Goal: Information Seeking & Learning: Learn about a topic

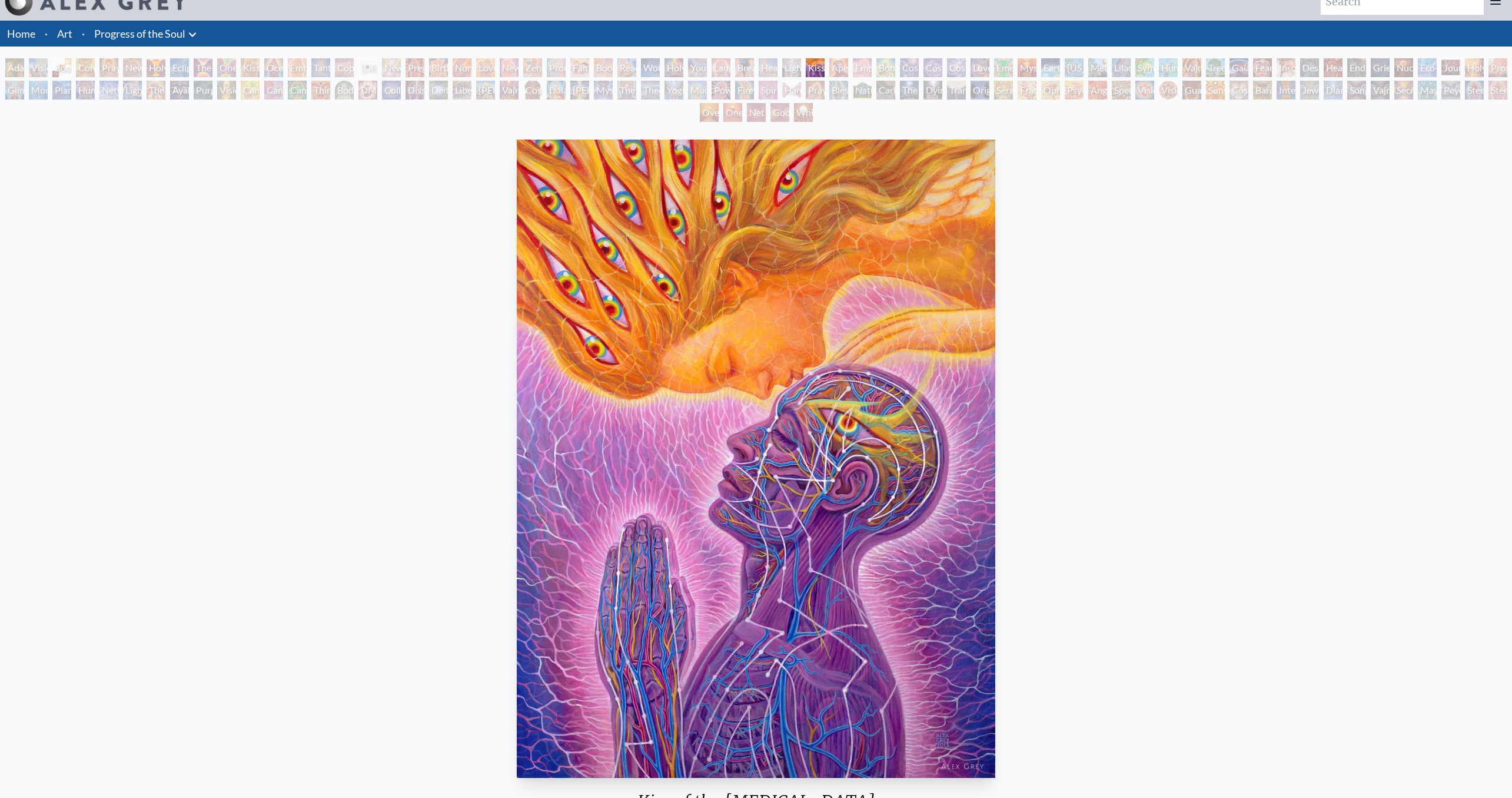
scroll to position [3, 0]
click at [1213, 91] on div "Sunyata" at bounding box center [1216, 91] width 19 height 19
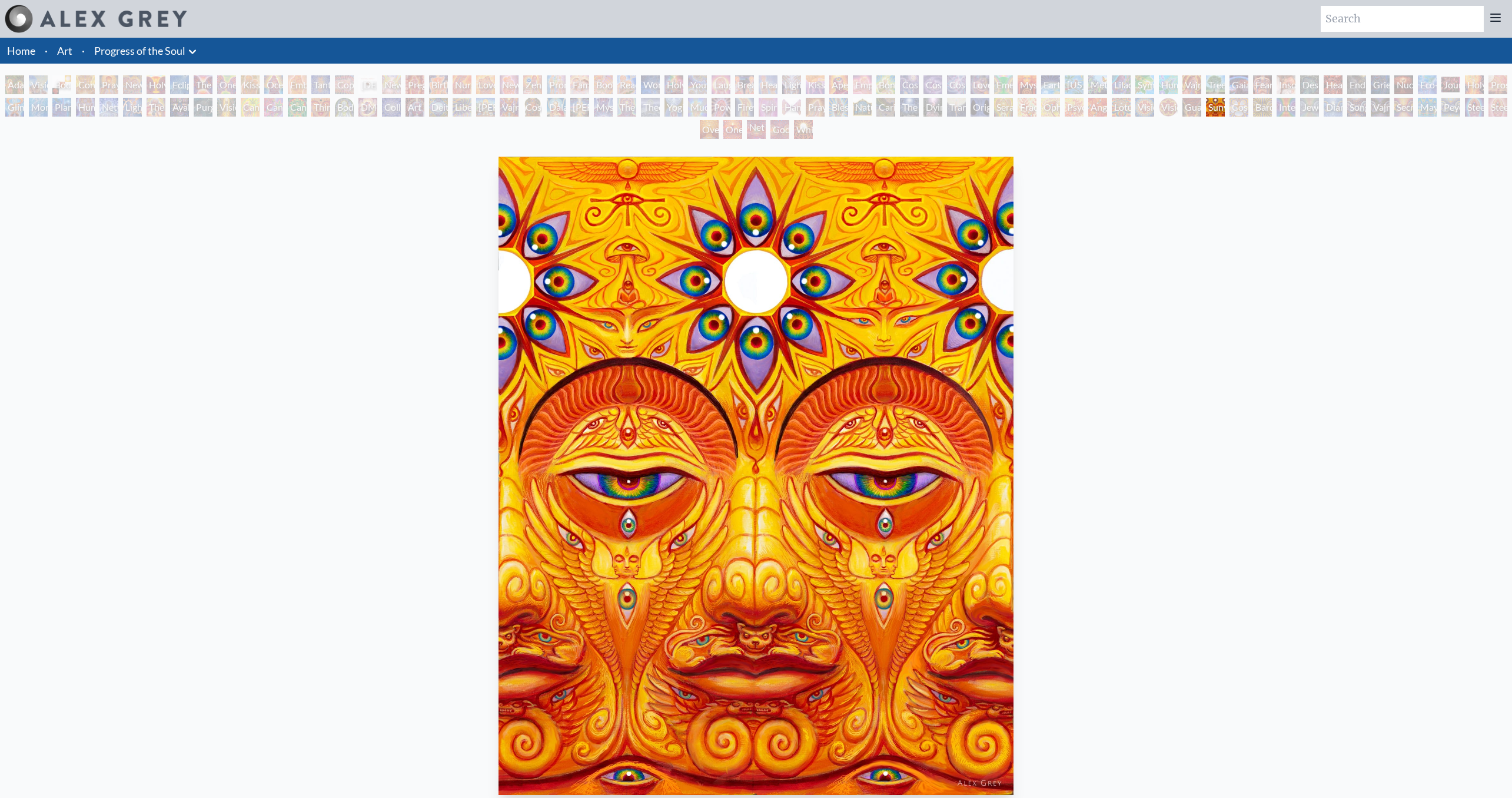
scroll to position [3, 0]
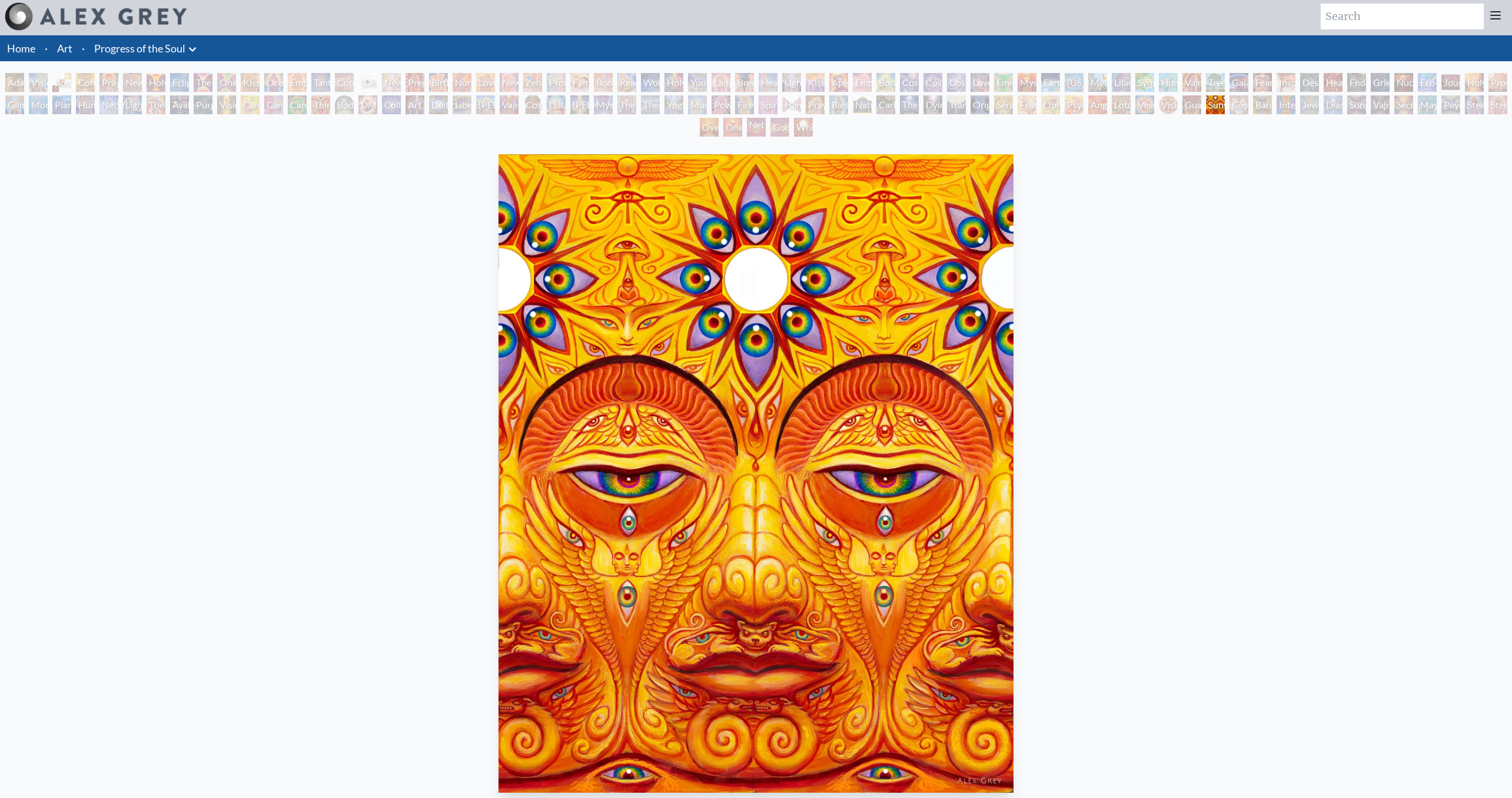
click at [809, 127] on div "White Light" at bounding box center [803, 127] width 19 height 19
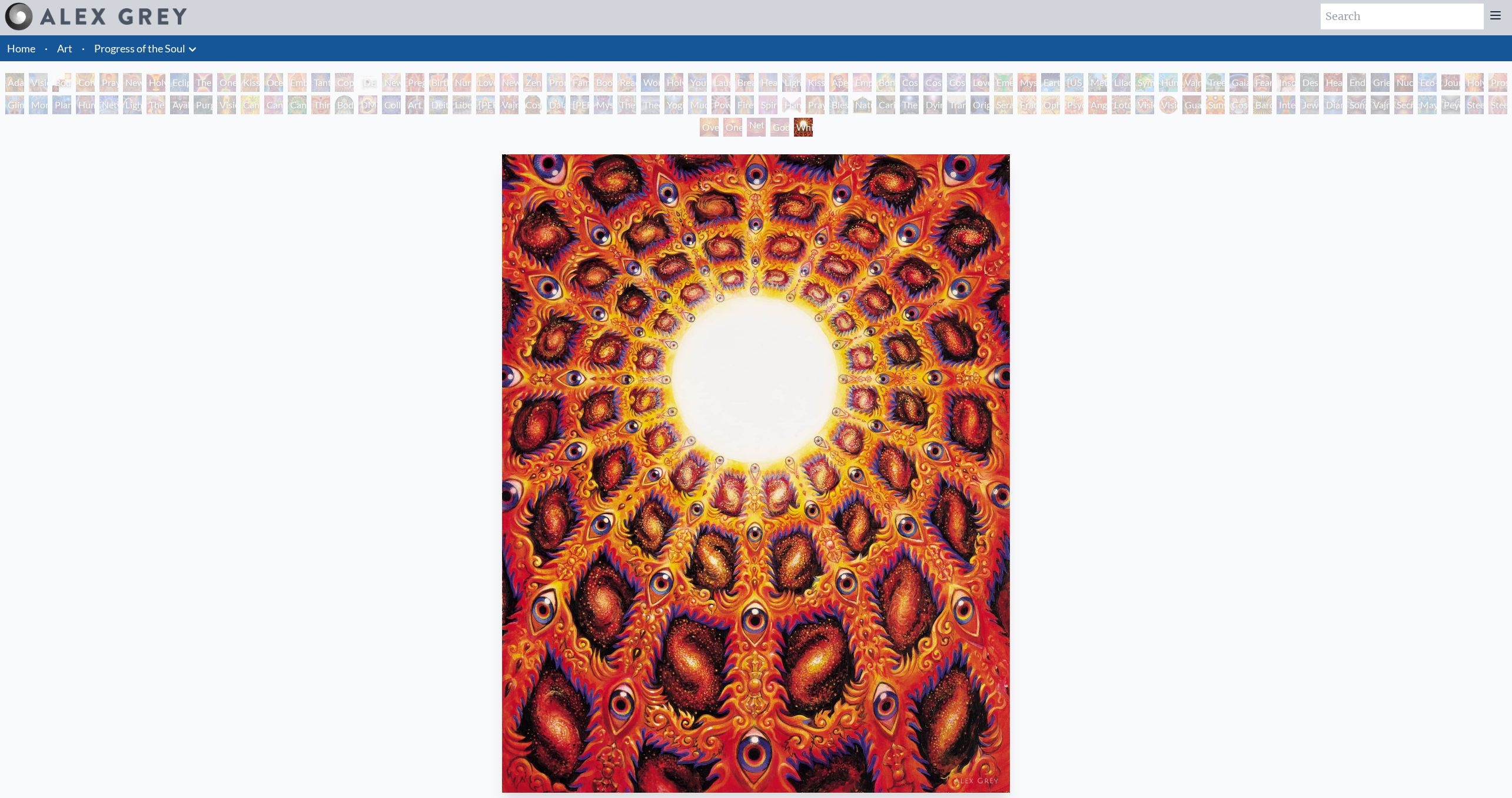
click at [796, 121] on div "White Light" at bounding box center [803, 127] width 19 height 19
click at [761, 129] on div "Net of Being" at bounding box center [756, 127] width 19 height 19
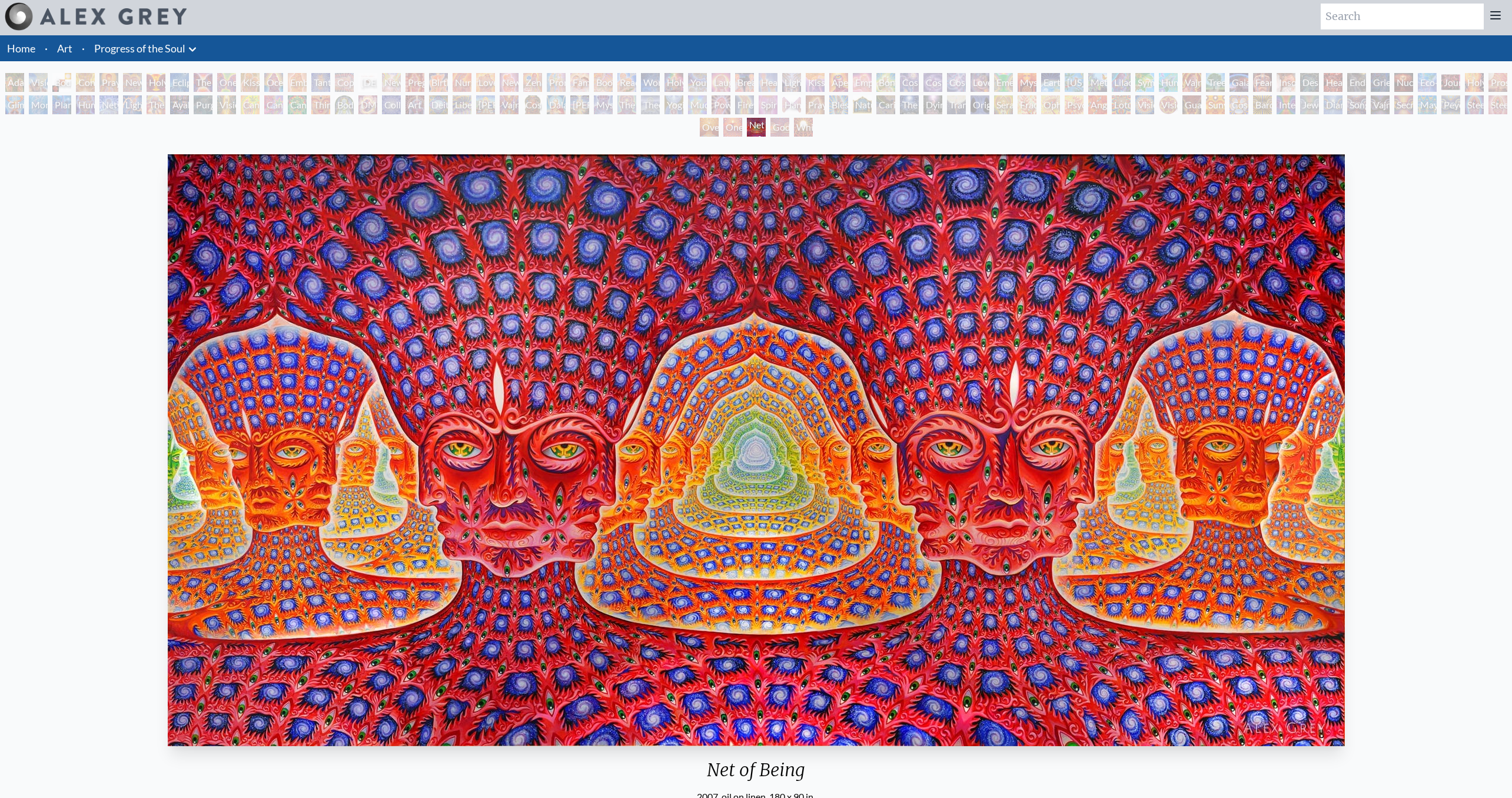
click at [751, 129] on div "Net of Being" at bounding box center [756, 127] width 19 height 19
click at [749, 124] on div "Net of Being" at bounding box center [756, 127] width 19 height 19
click at [789, 125] on div "Godself" at bounding box center [780, 127] width 19 height 19
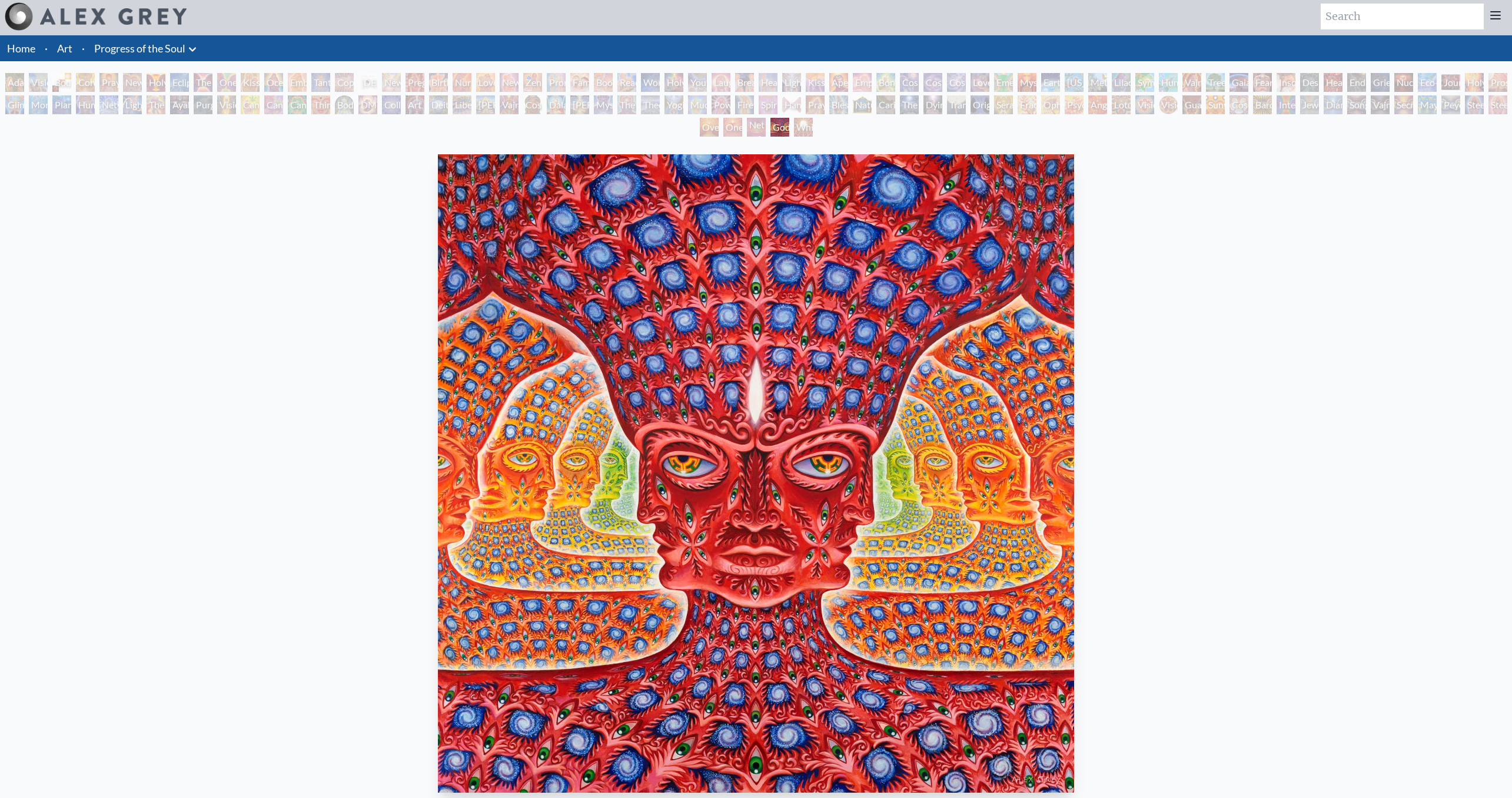
click at [747, 128] on div "Net of Being" at bounding box center [756, 127] width 19 height 19
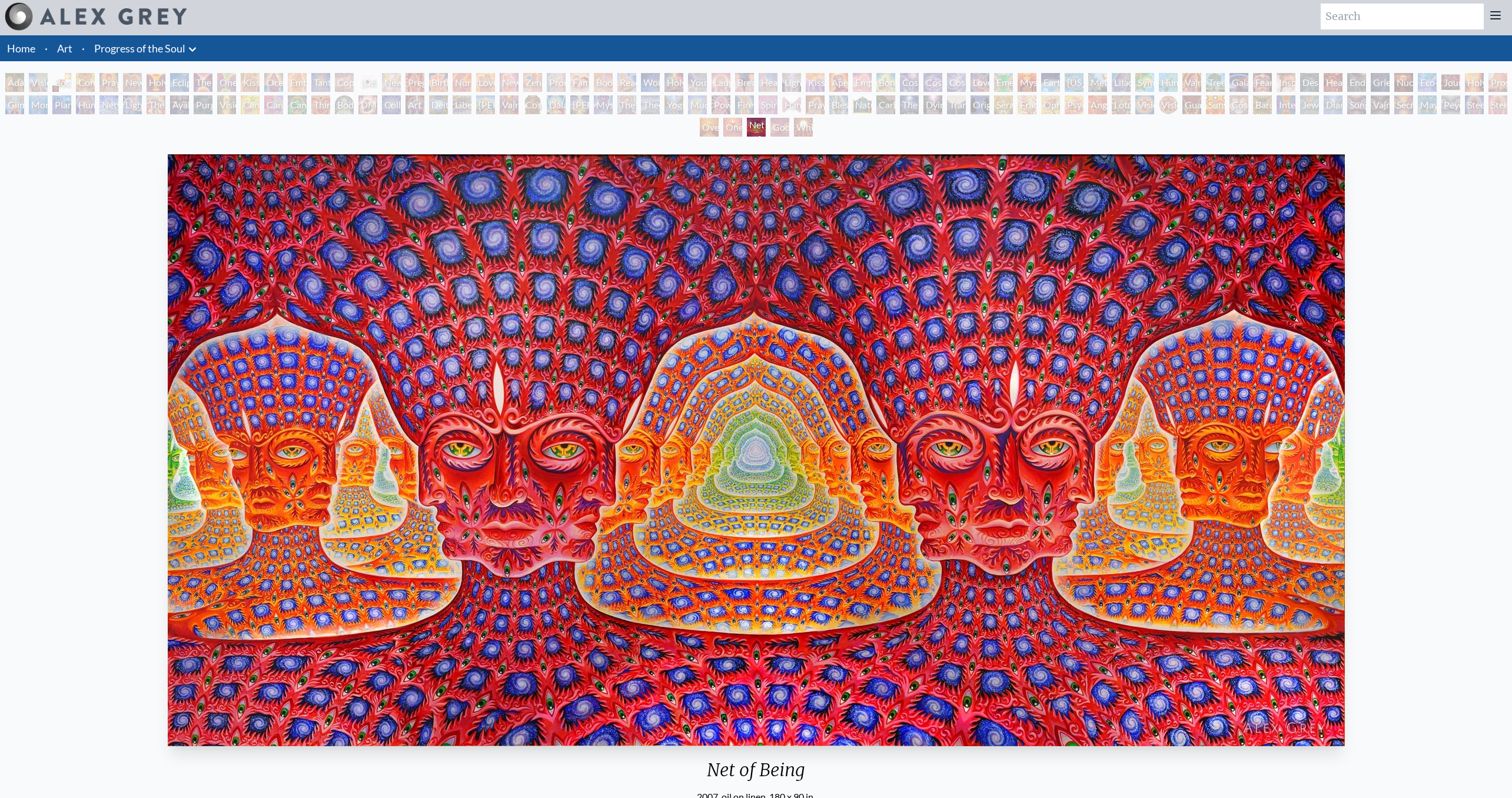
click at [738, 128] on div "One" at bounding box center [733, 127] width 19 height 19
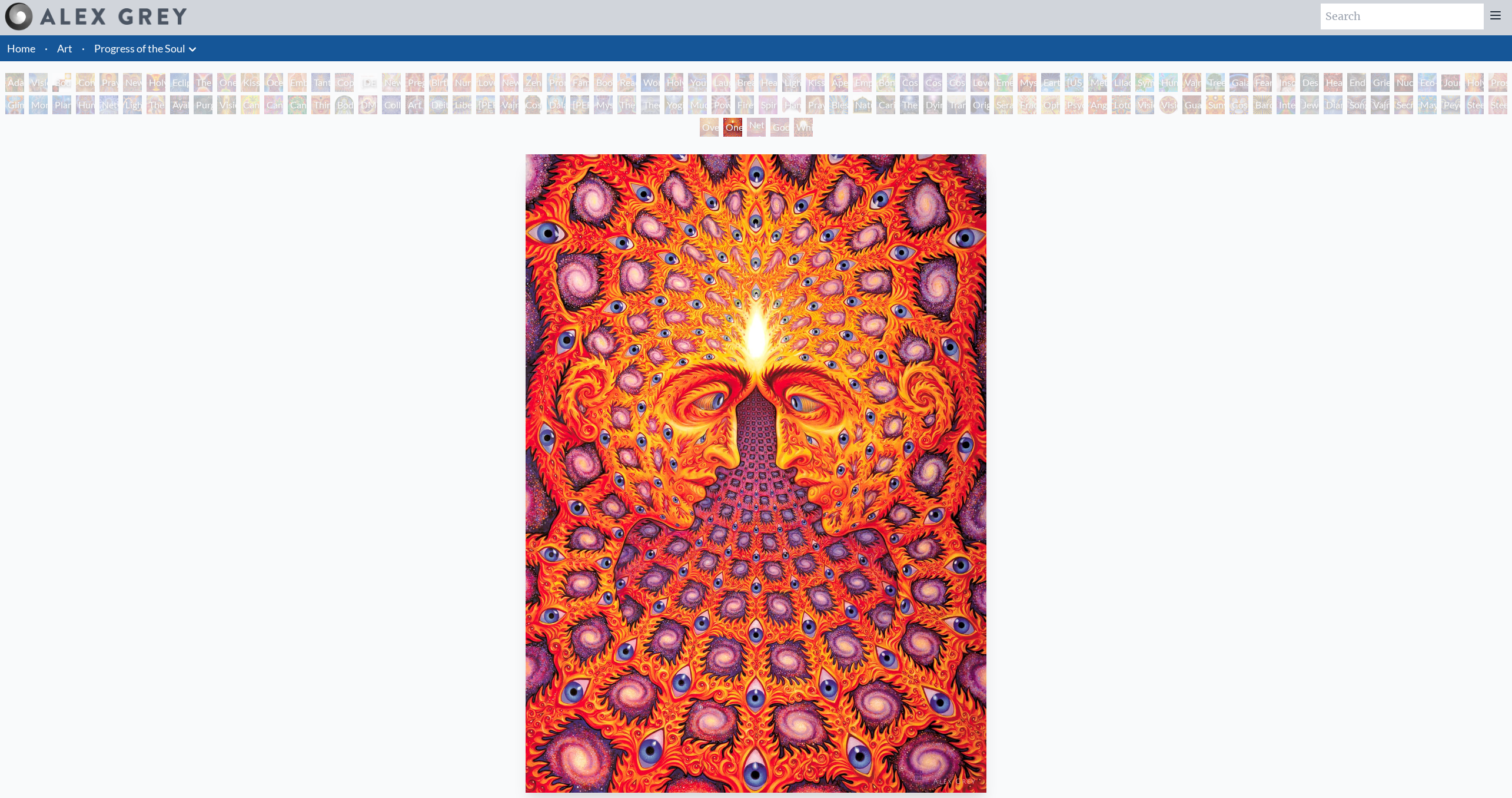
click at [707, 126] on div "Oversoul" at bounding box center [709, 127] width 19 height 19
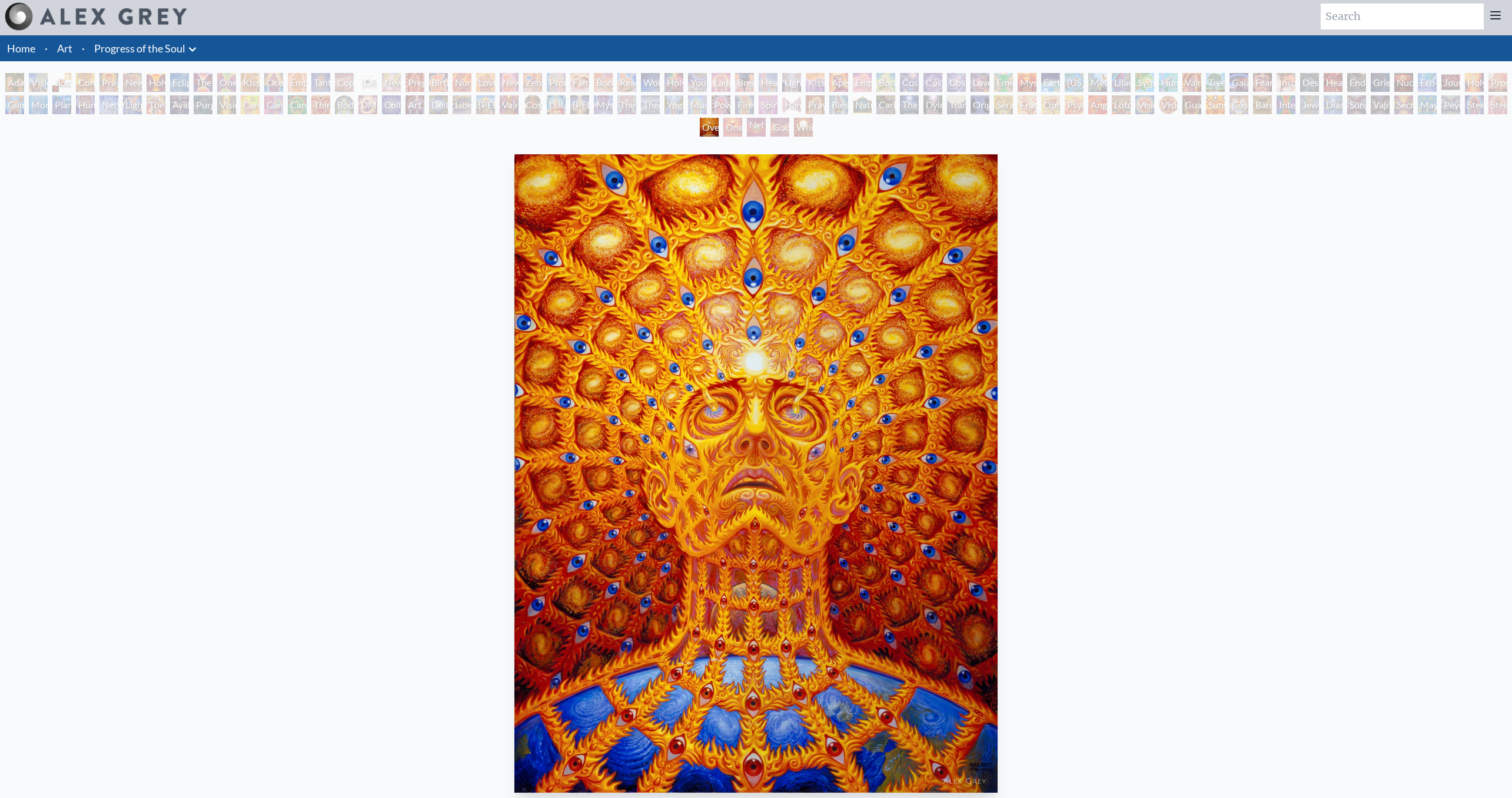
click at [1413, 101] on div "Secret Writing Being" at bounding box center [1404, 105] width 19 height 19
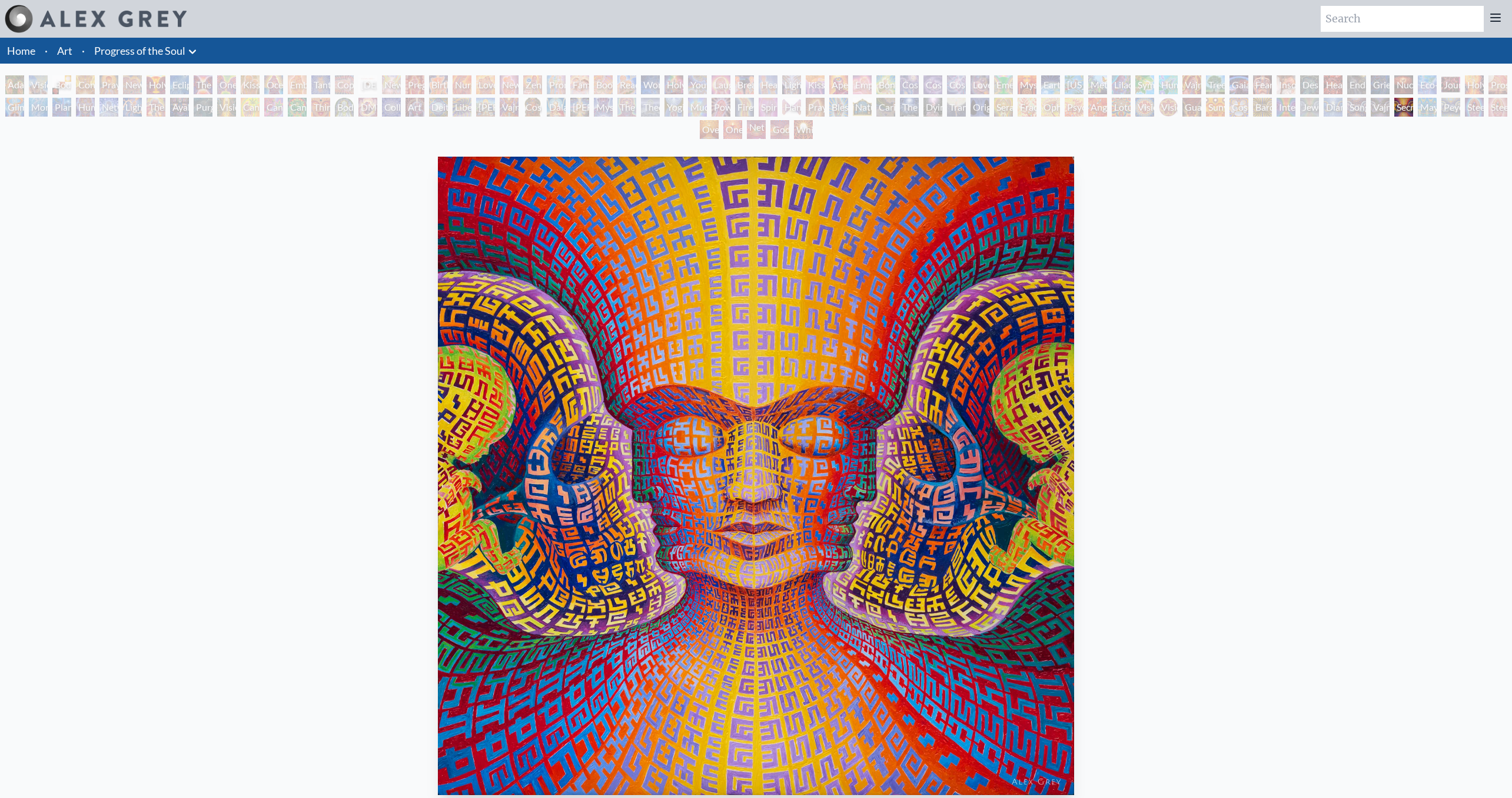
click at [1437, 103] on div "Mayan Being" at bounding box center [1427, 107] width 19 height 19
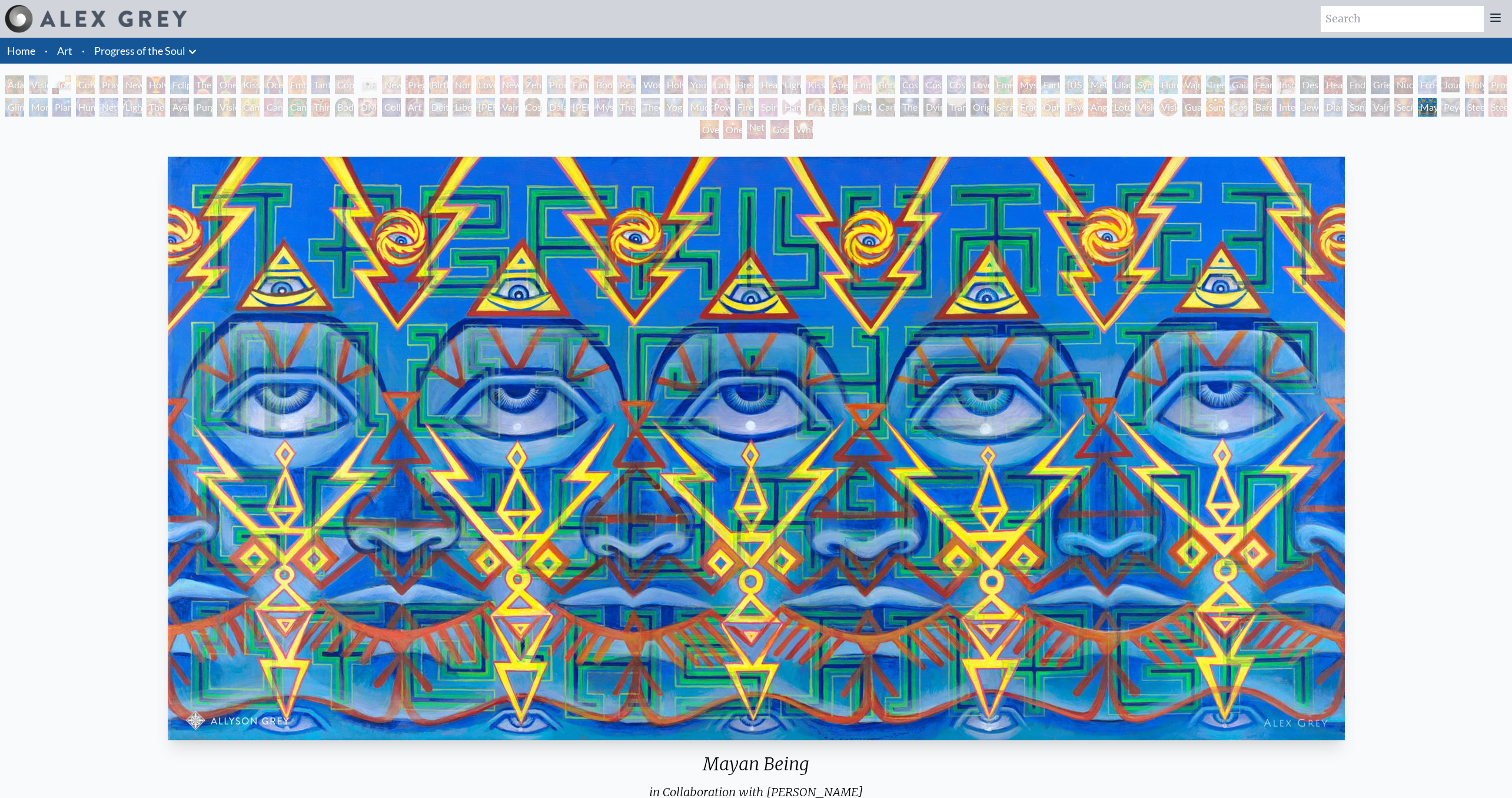
click at [1411, 105] on div "Secret Writing Being" at bounding box center [1404, 107] width 19 height 19
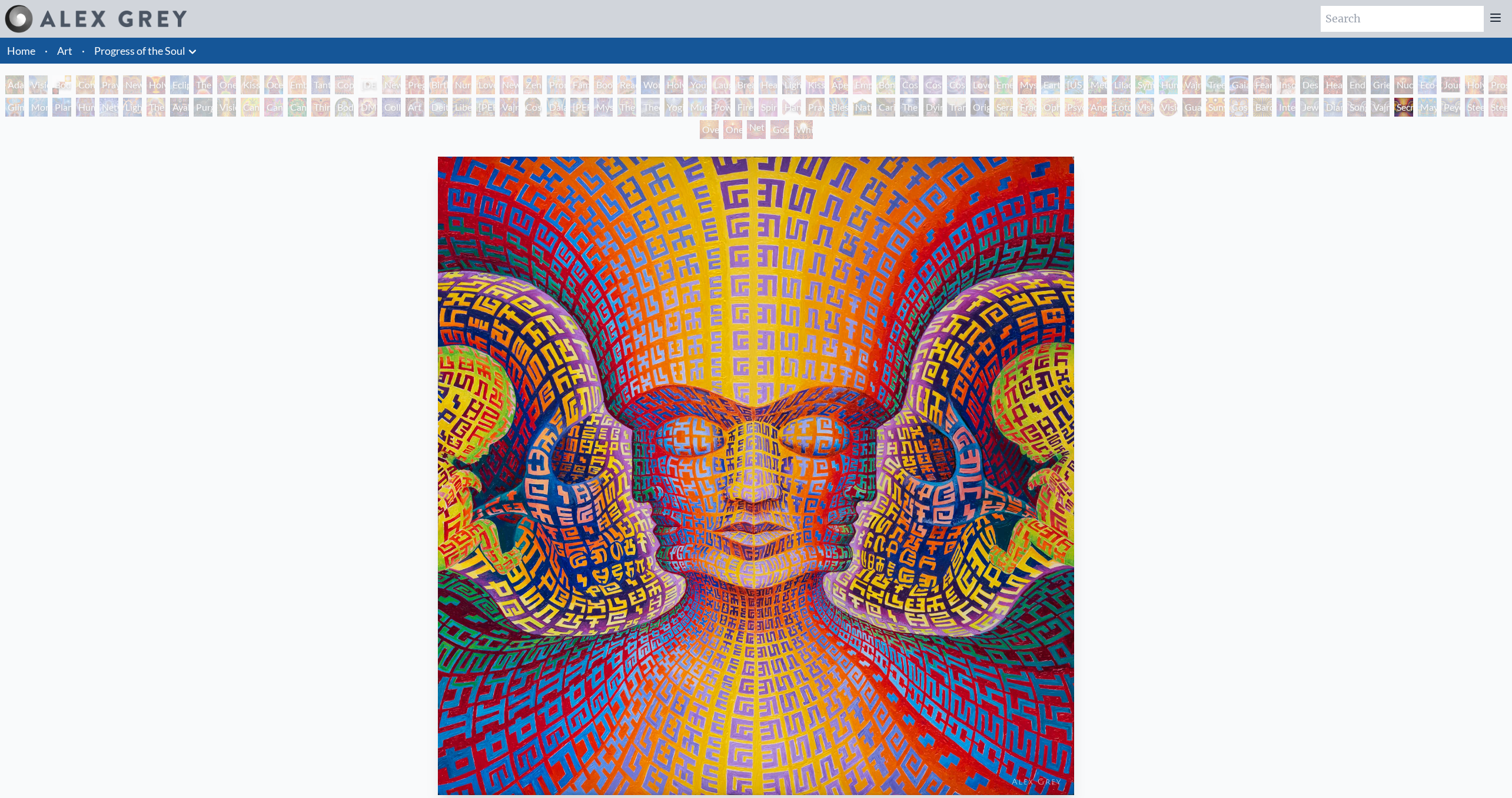
click at [1390, 105] on div "Vajra Being" at bounding box center [1380, 107] width 19 height 19
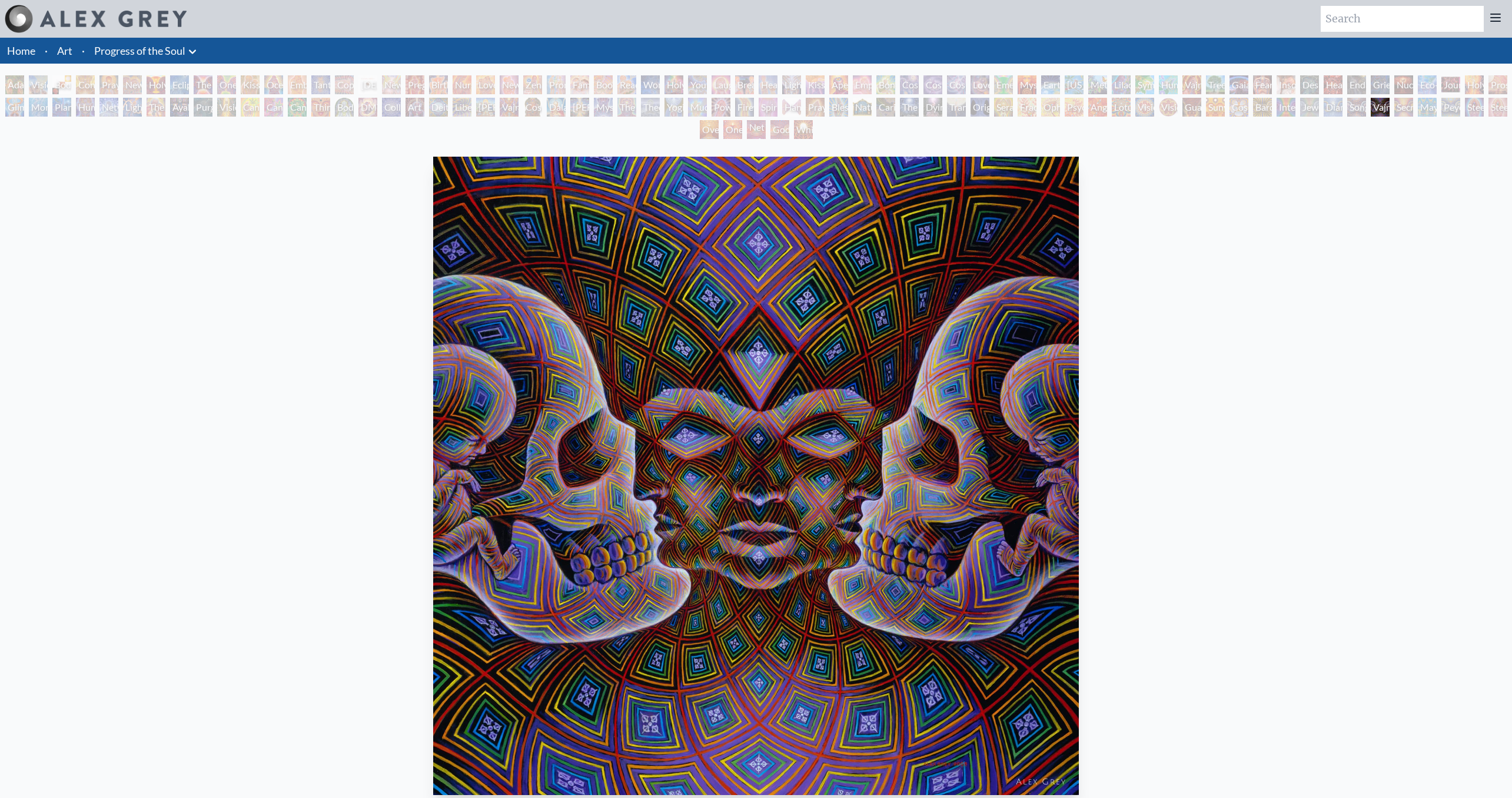
click at [1364, 105] on div "Song of Vajra Being" at bounding box center [1357, 107] width 19 height 19
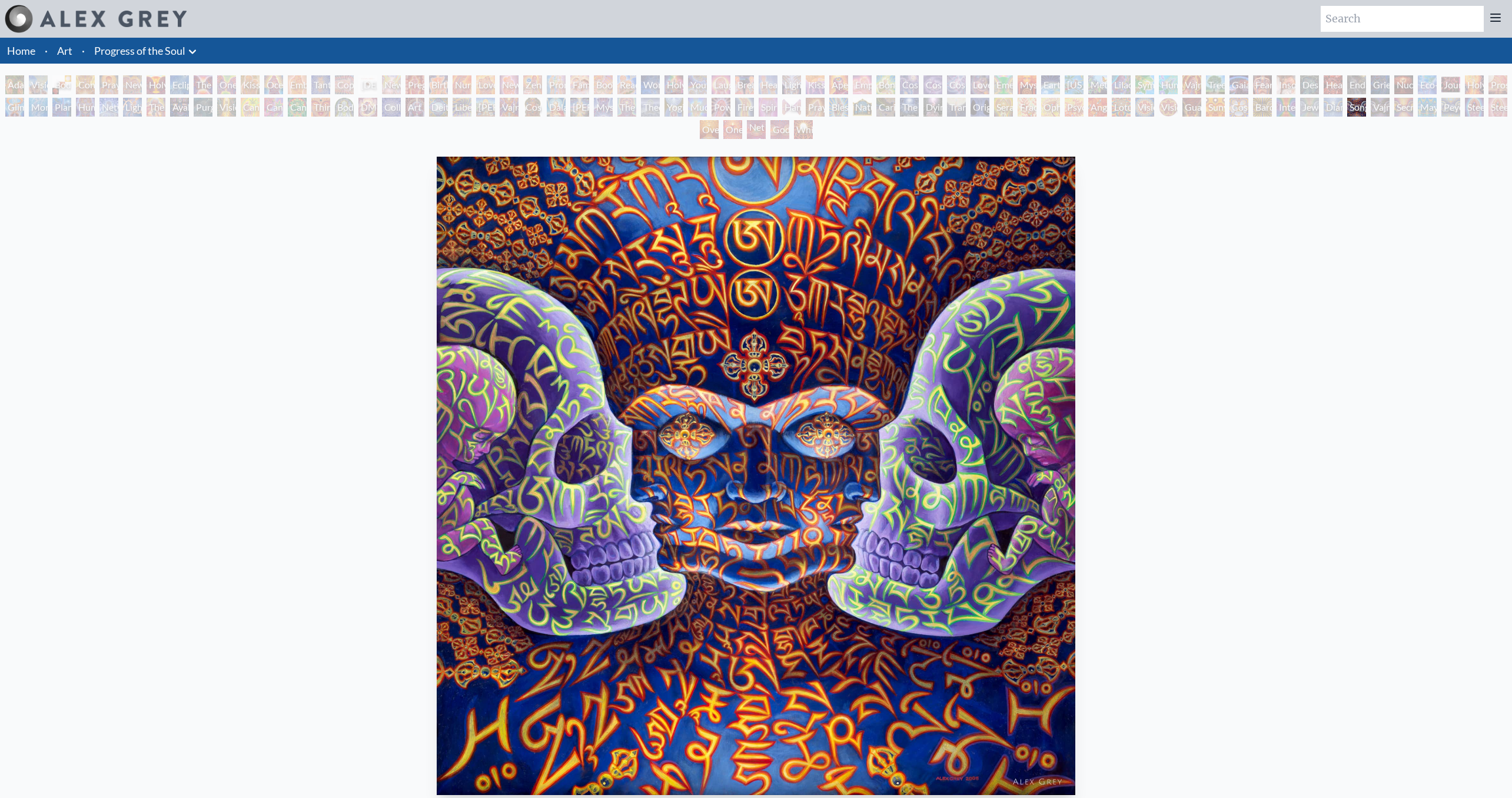
click at [1342, 104] on div "Diamond Being" at bounding box center [1334, 107] width 19 height 19
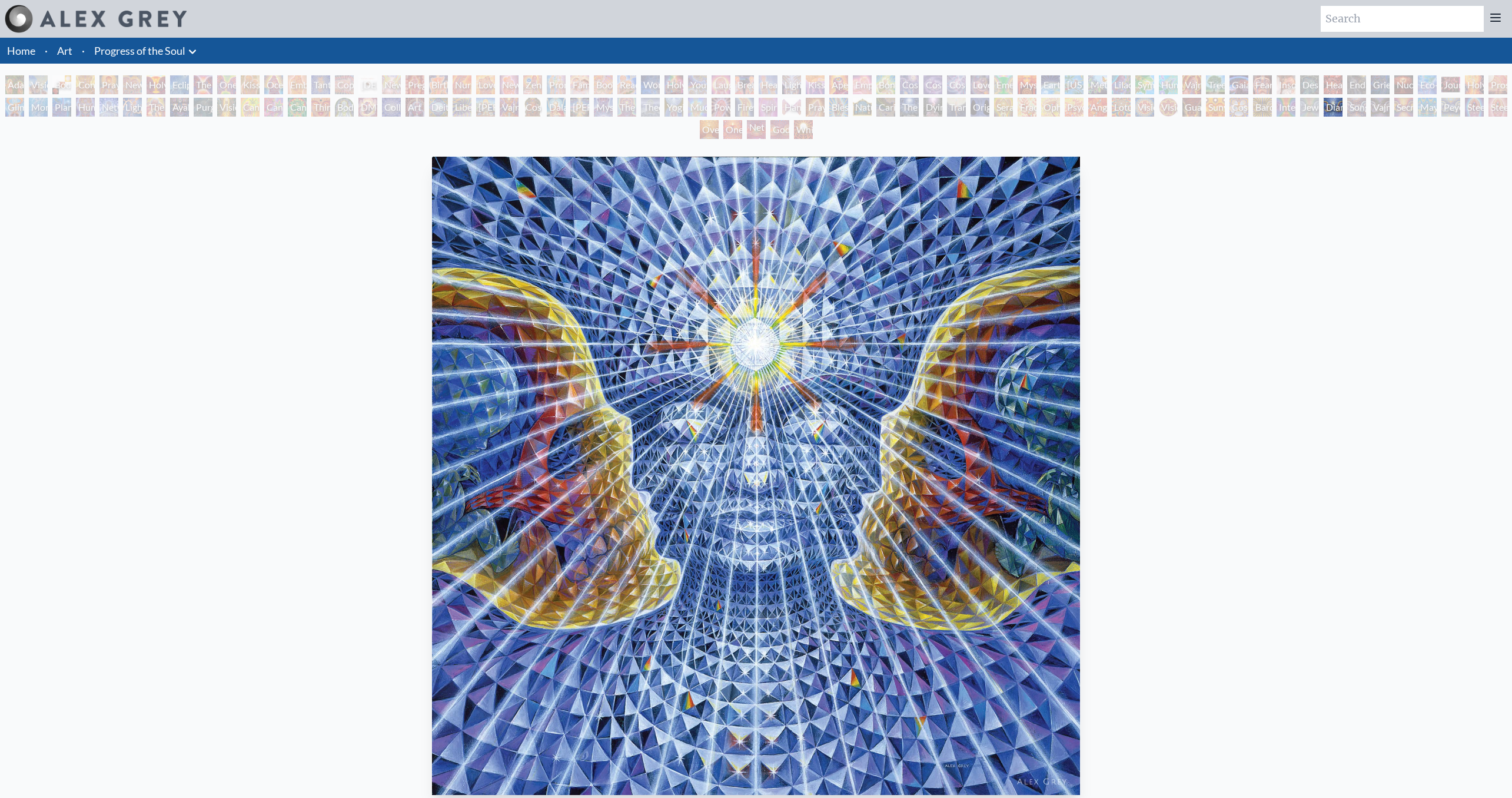
click at [1316, 105] on div "Jewel Being" at bounding box center [1310, 107] width 19 height 19
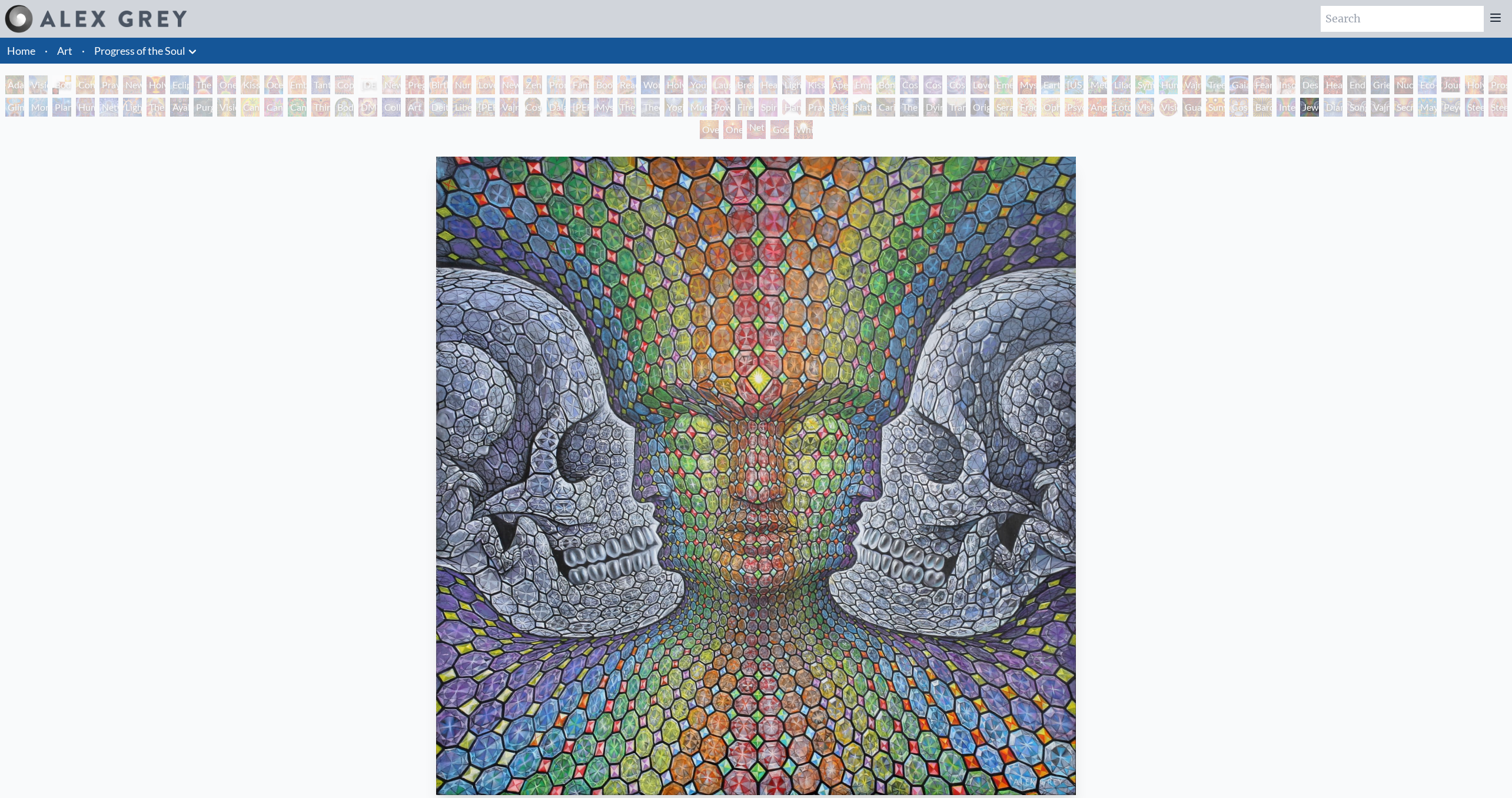
click at [1293, 108] on div "Interbeing" at bounding box center [1286, 107] width 19 height 19
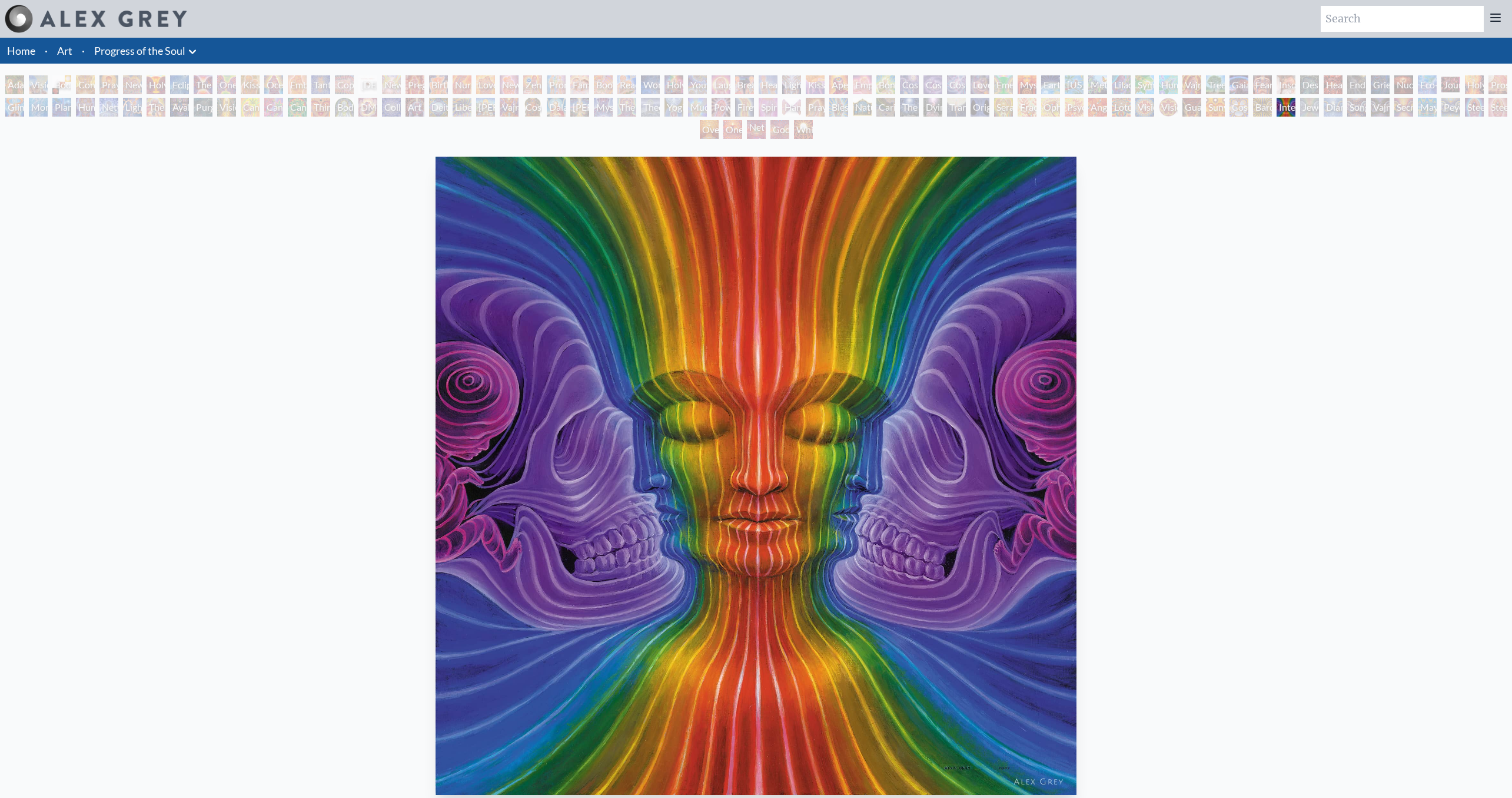
click at [1275, 109] on div "[PERSON_NAME] & Eve Visionary Origin of Language Body, Mind, Spirit Contemplati…" at bounding box center [756, 108] width 1512 height 67
click at [1267, 110] on div "Bardo Being" at bounding box center [1263, 107] width 19 height 19
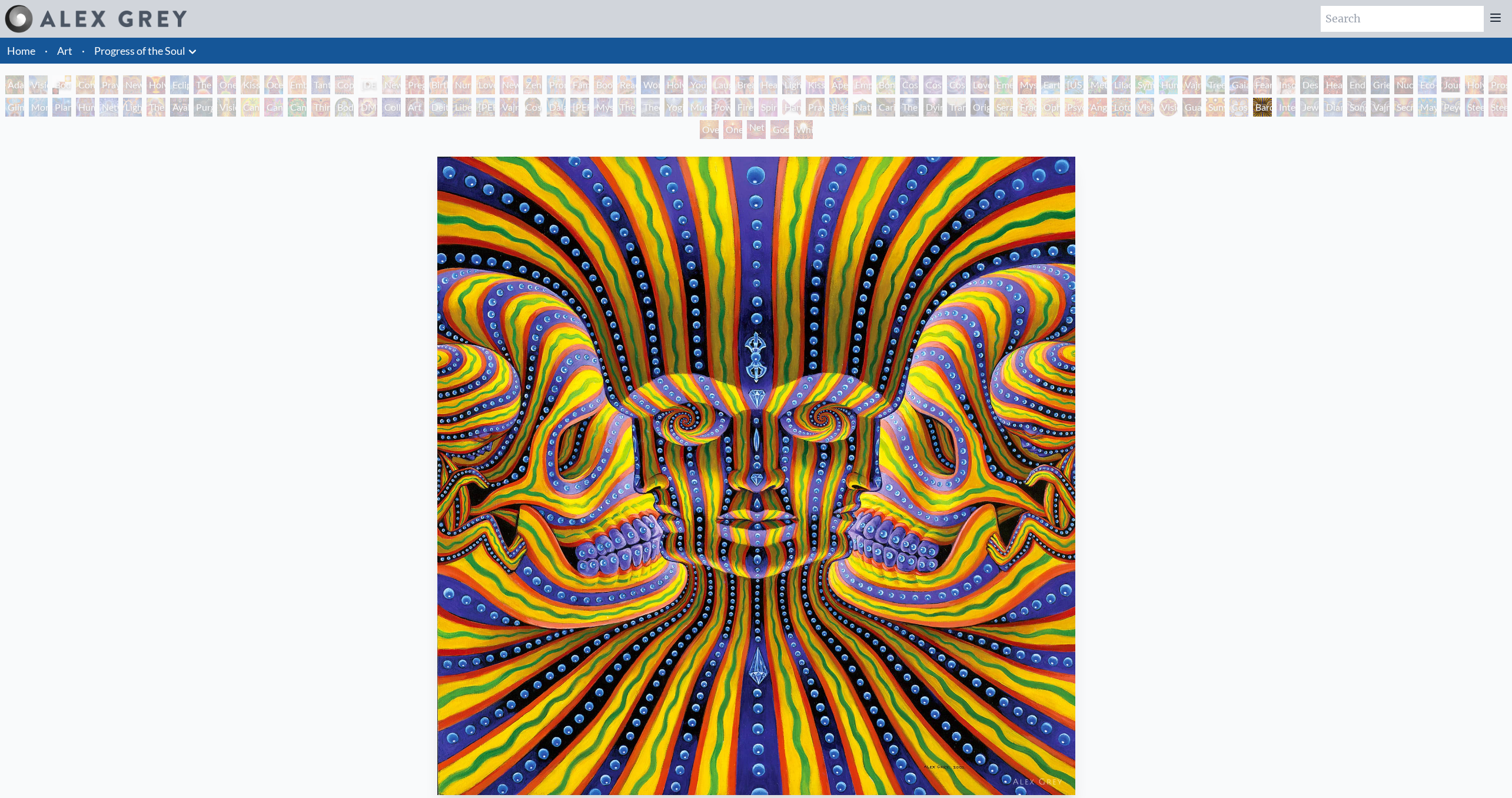
click at [1243, 112] on div "Cosmic Elf" at bounding box center [1239, 107] width 19 height 19
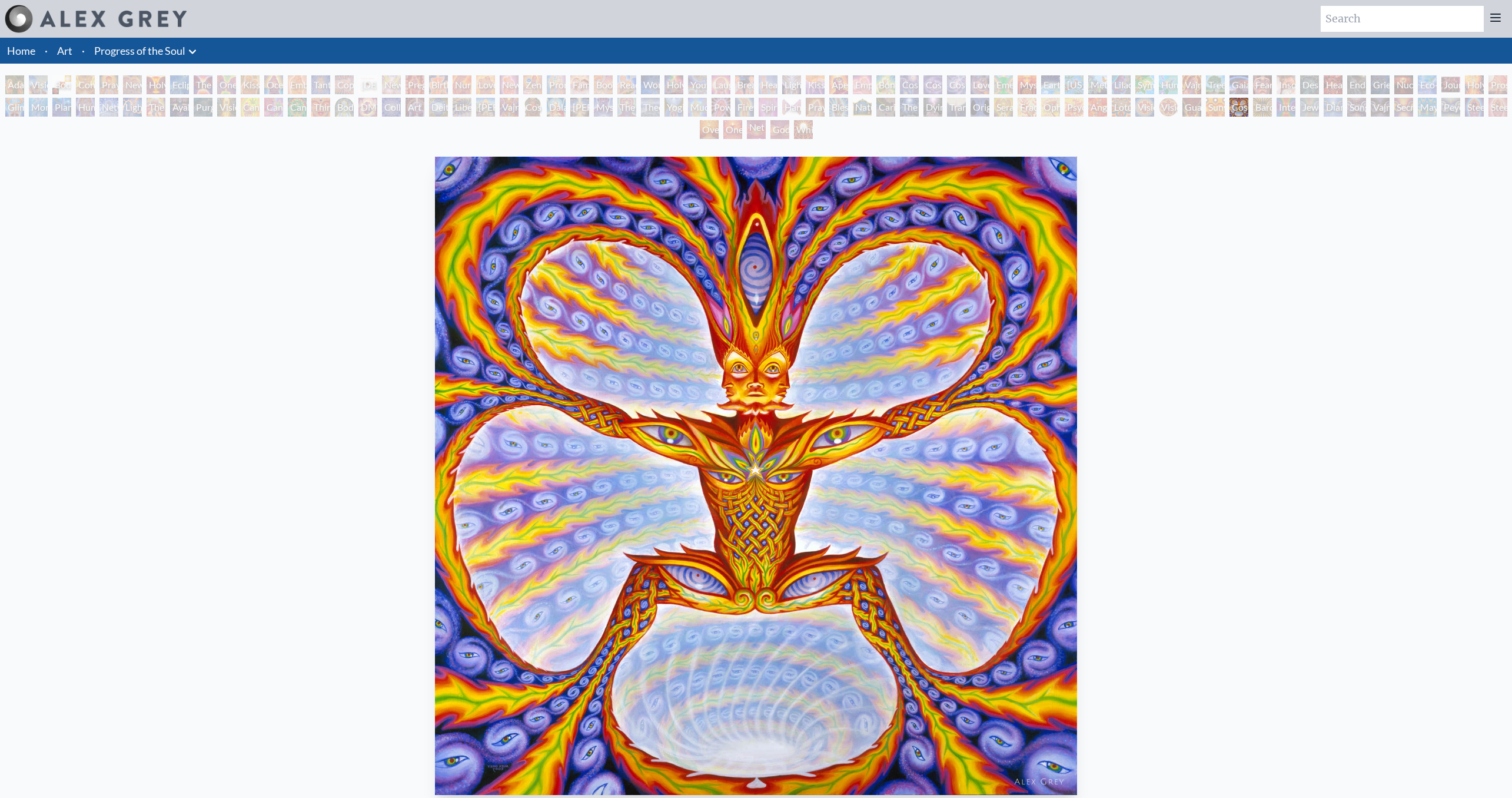
click at [1223, 109] on div "Sunyata" at bounding box center [1216, 107] width 19 height 19
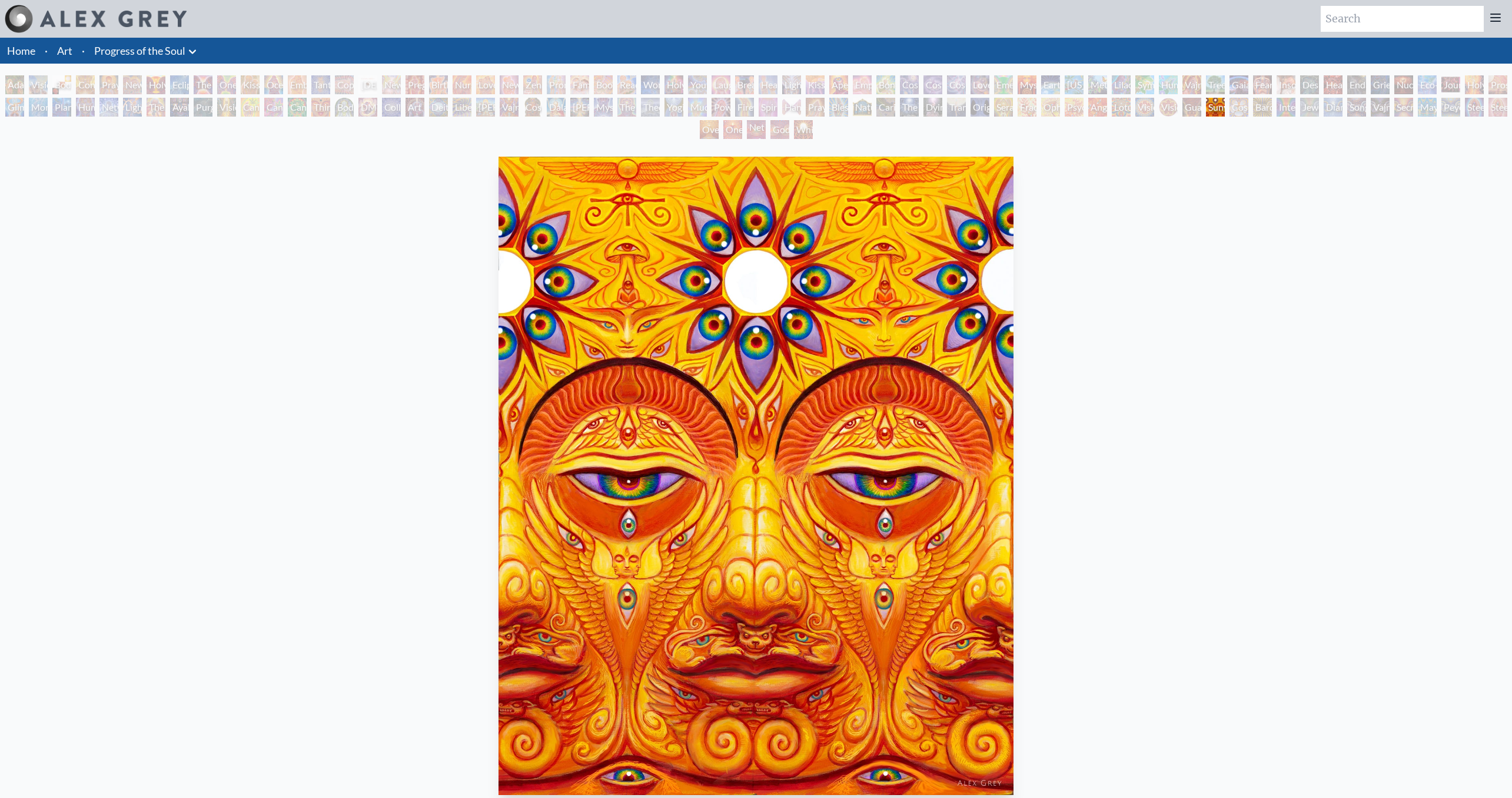
click at [1195, 109] on div "Guardian of Infinite Vision" at bounding box center [1192, 107] width 19 height 19
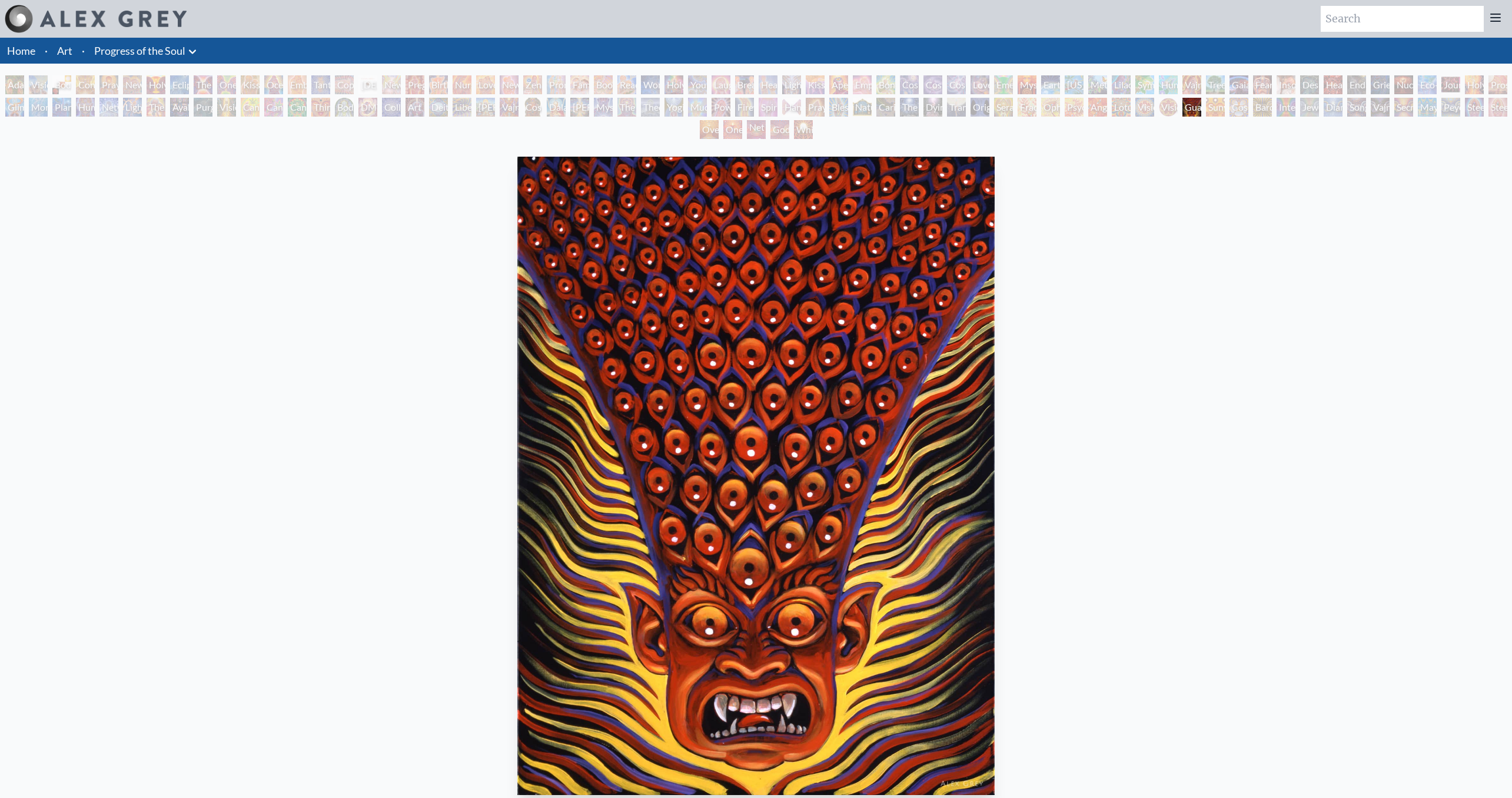
click at [1176, 108] on div "Vision Crystal Tondo" at bounding box center [1169, 107] width 19 height 19
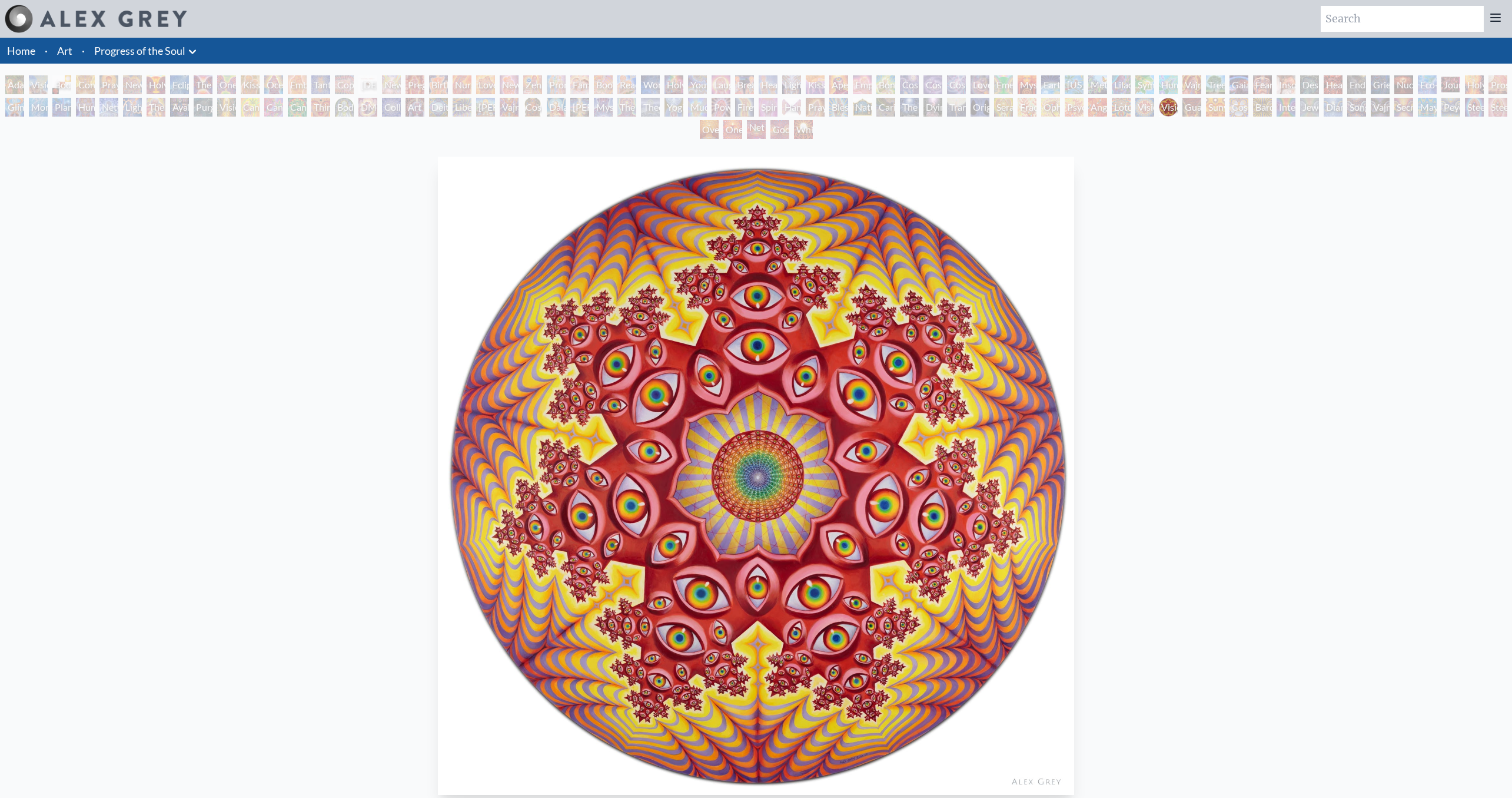
click at [1154, 111] on div "Vision Crystal" at bounding box center [1145, 107] width 19 height 19
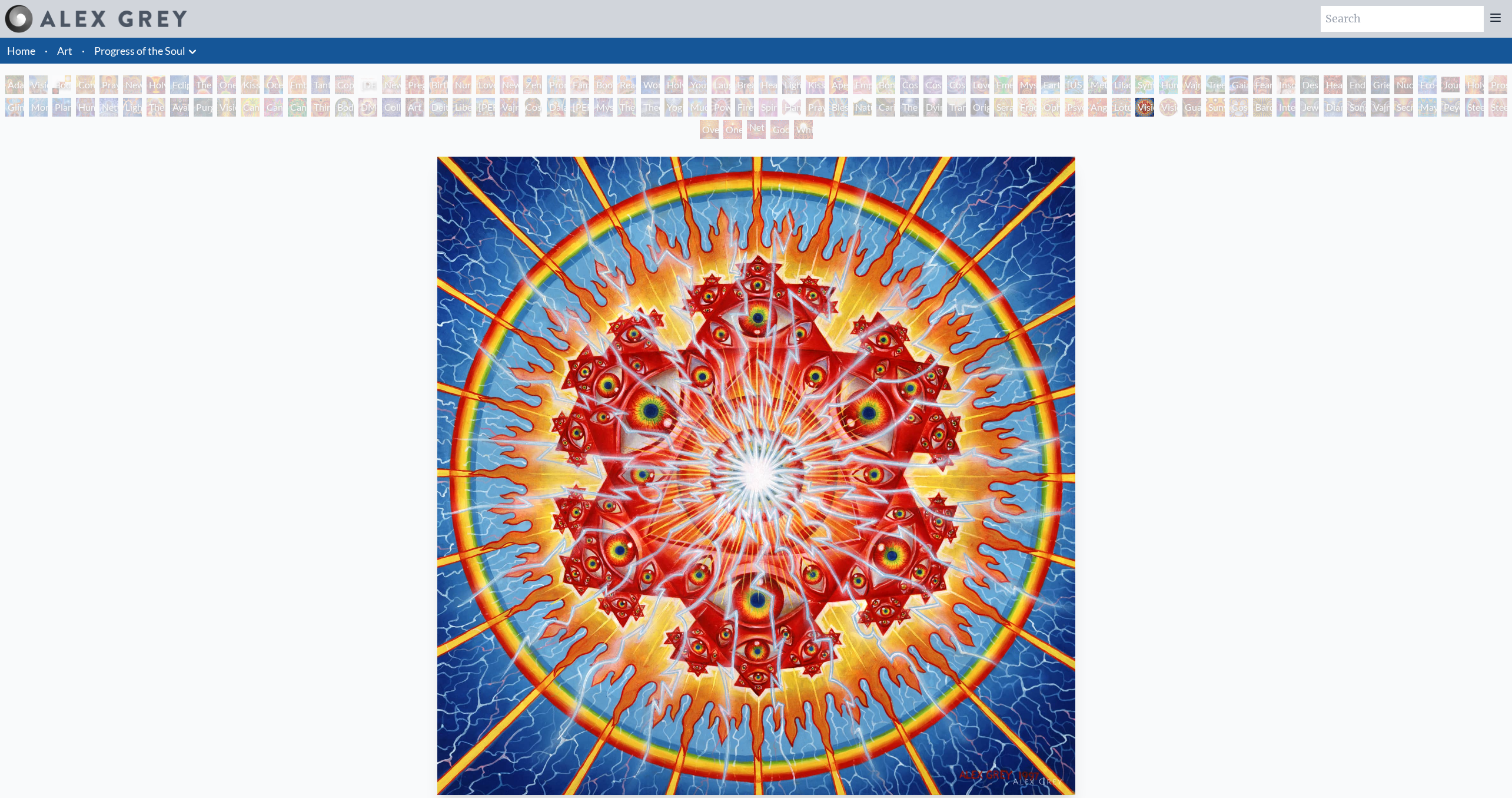
click at [1127, 113] on div "Spectral Lotus" at bounding box center [1121, 107] width 19 height 19
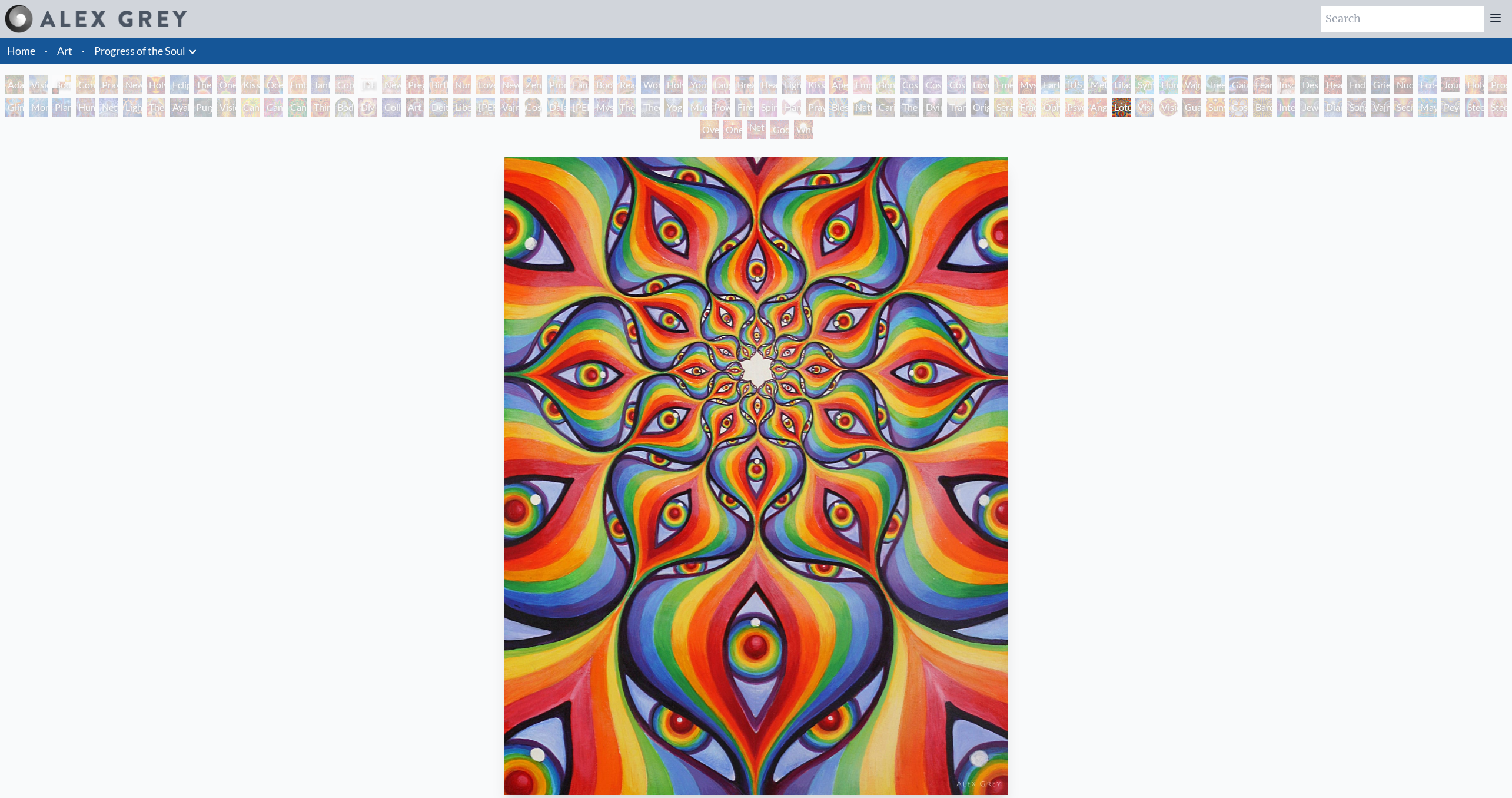
click at [1102, 113] on div "Angel Skin" at bounding box center [1098, 107] width 19 height 19
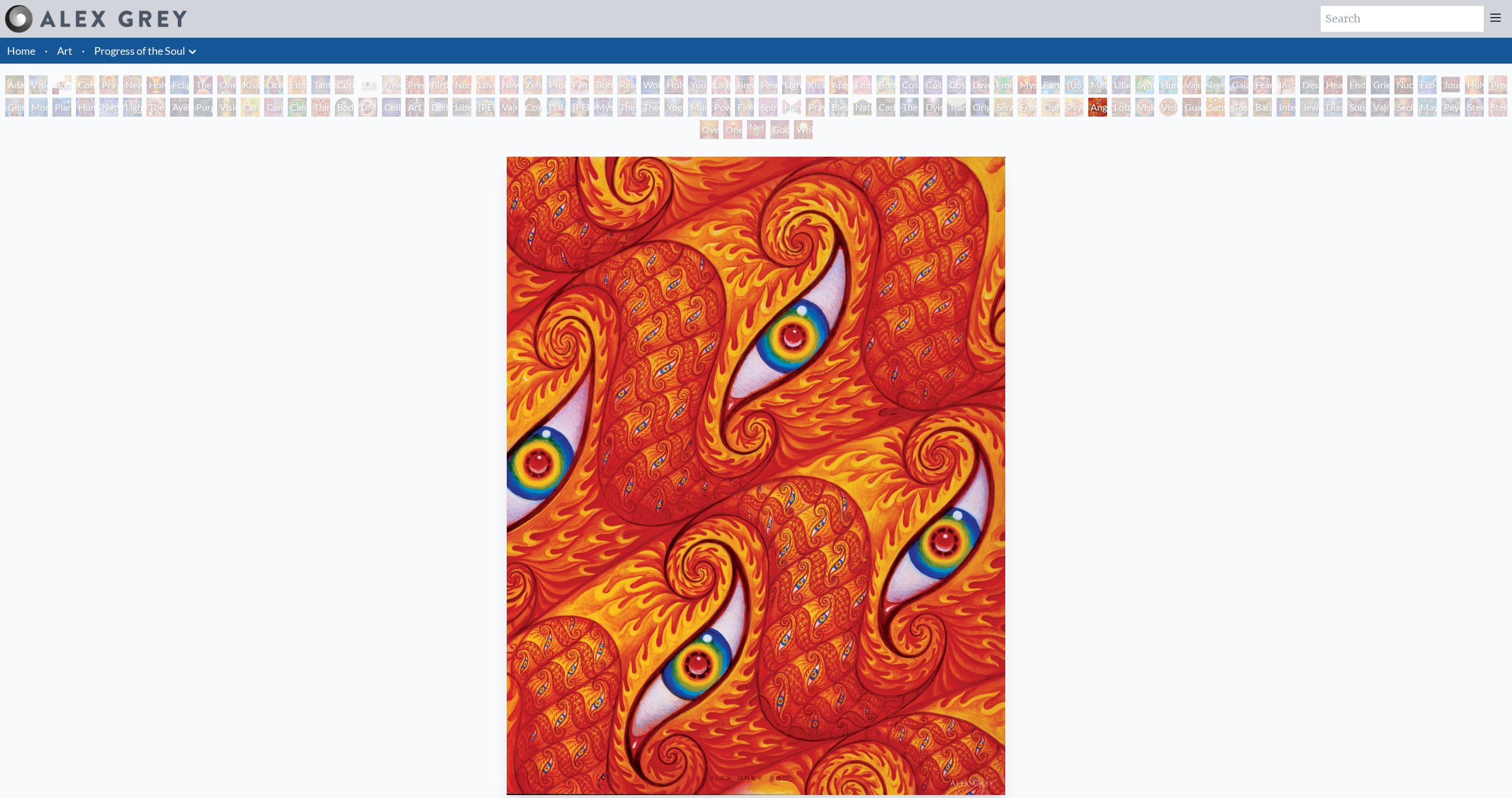
click at [1076, 111] on div "Psychomicrograph of a Fractal Paisley Cherub Feather Tip" at bounding box center [1074, 107] width 19 height 19
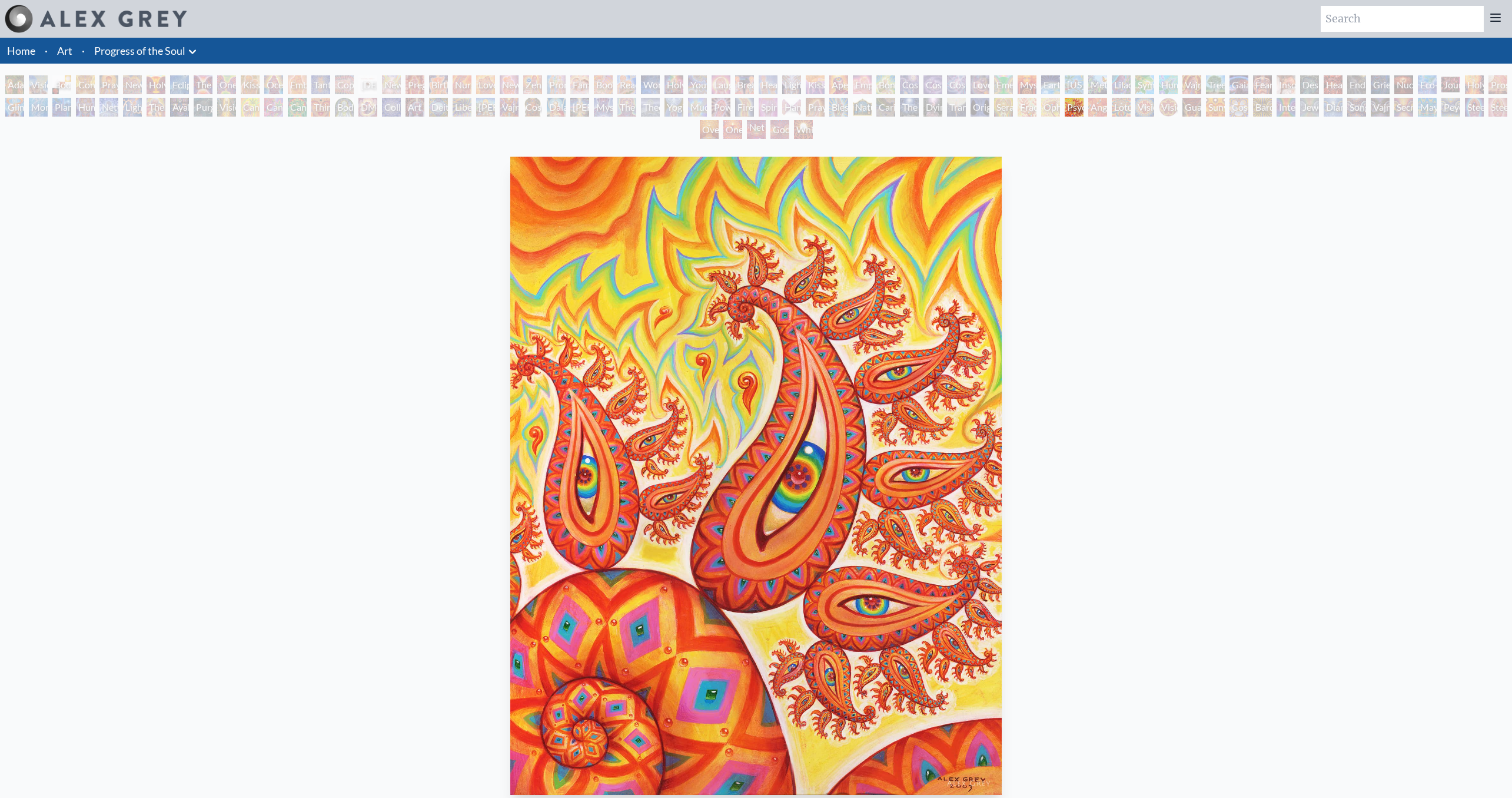
click at [1053, 110] on div "Ophanic Eyelash" at bounding box center [1051, 107] width 19 height 19
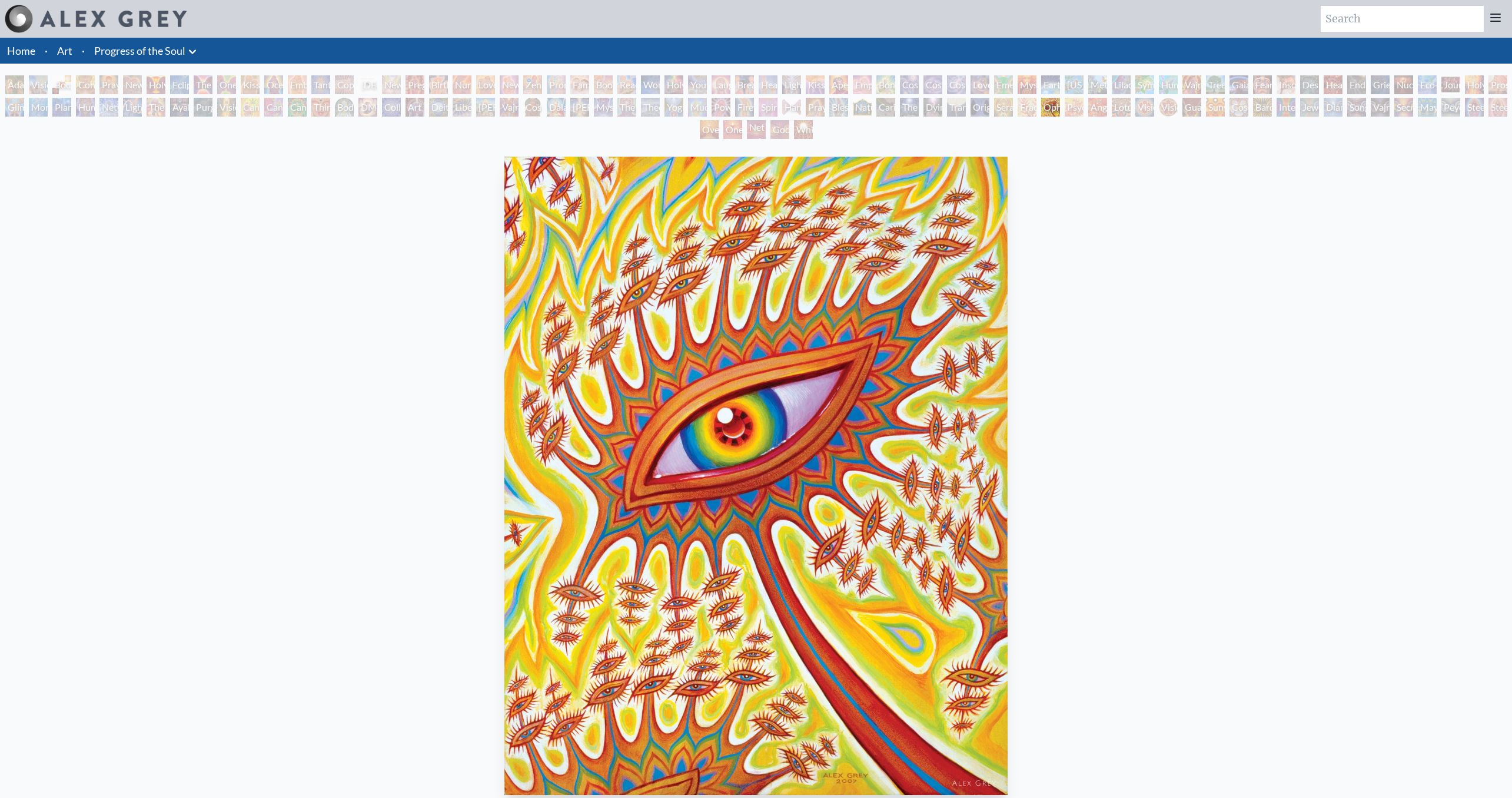
click at [1033, 110] on div "Fractal Eyes" at bounding box center [1027, 107] width 19 height 19
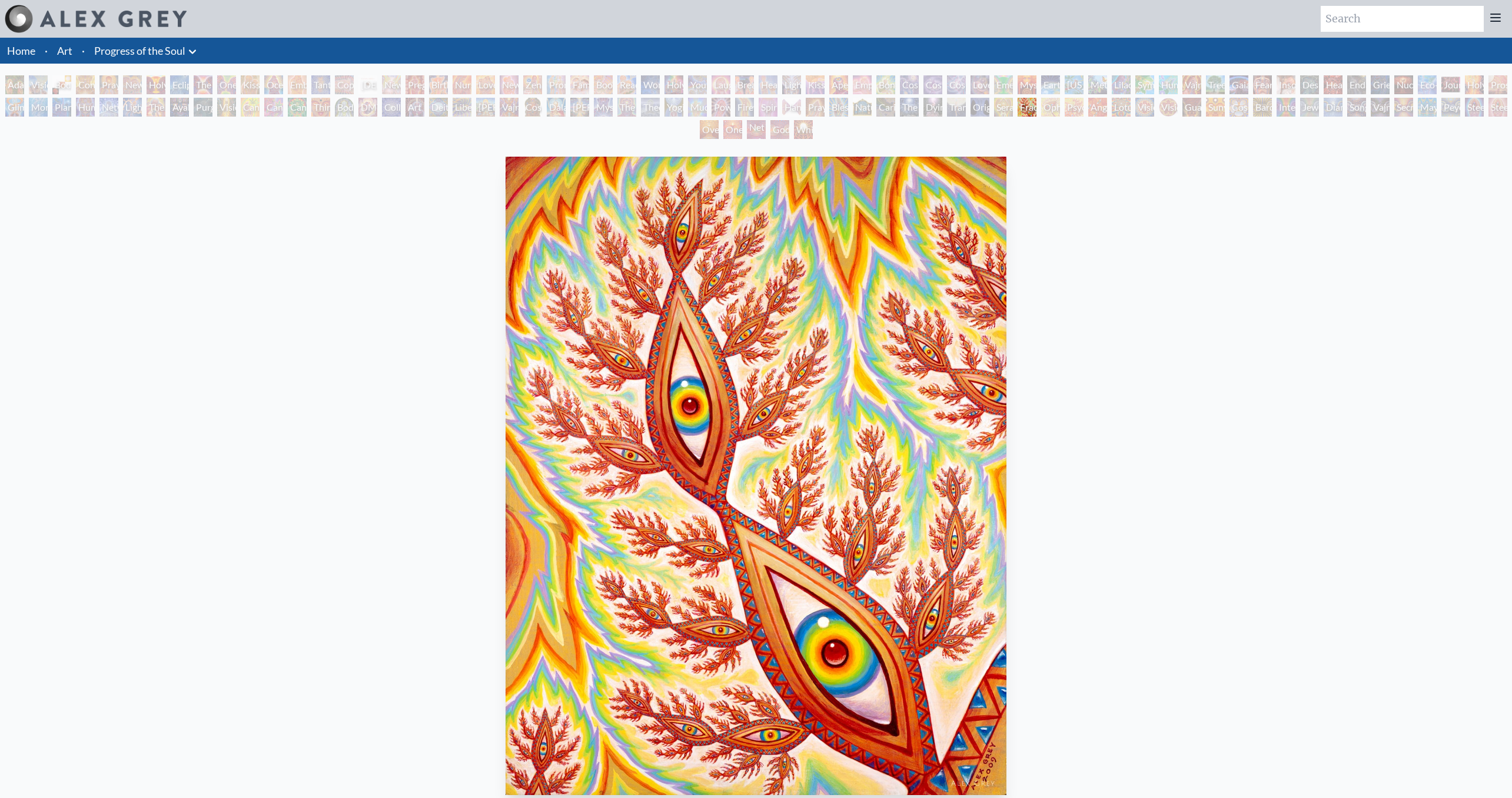
click at [991, 106] on div "[PERSON_NAME] & Eve Visionary Origin of Language Body, Mind, Spirit Contemplati…" at bounding box center [756, 108] width 1512 height 67
click at [980, 108] on div "Original Face" at bounding box center [980, 107] width 19 height 19
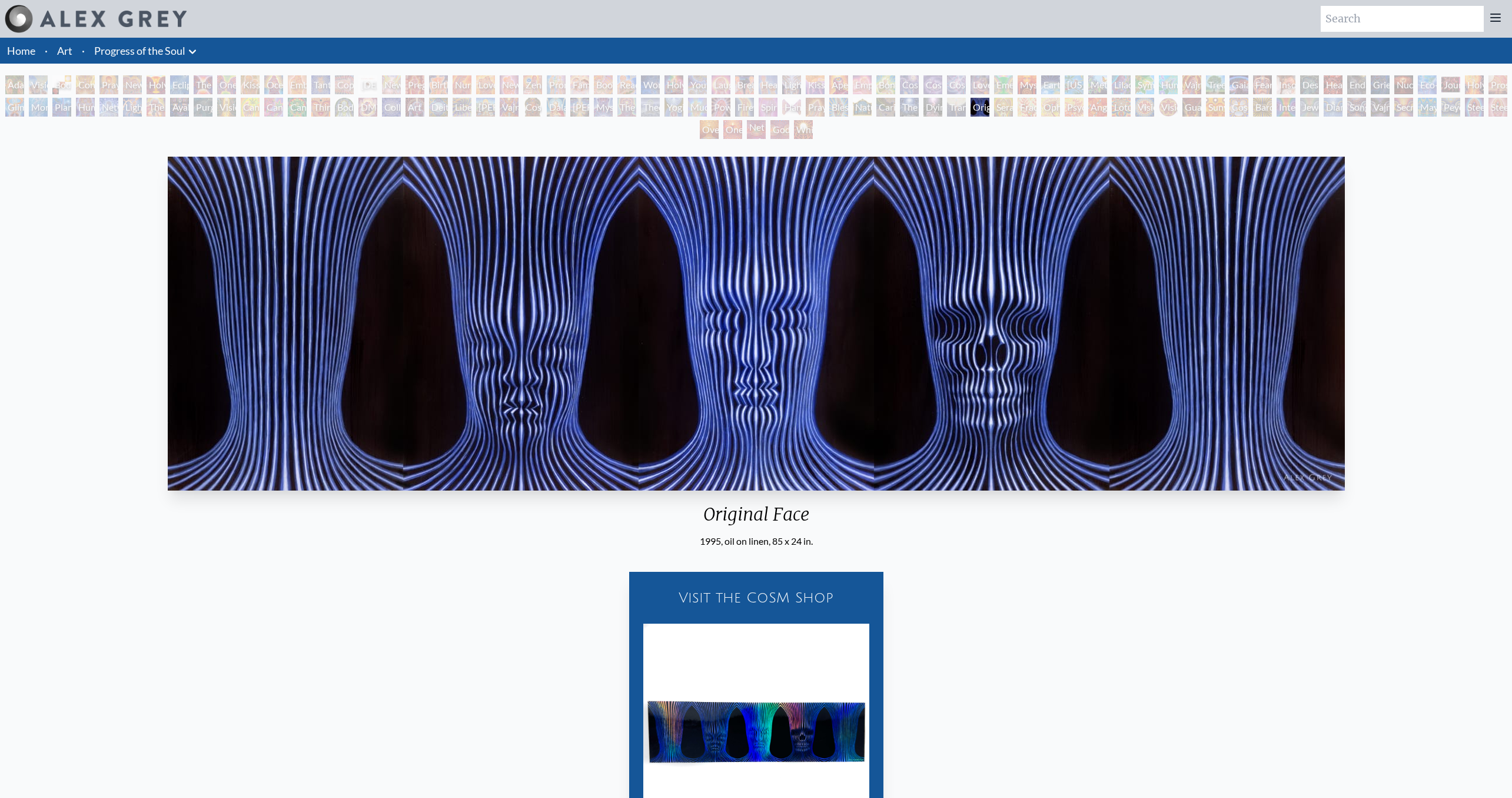
click at [824, 103] on div "Praying Hands" at bounding box center [816, 107] width 19 height 19
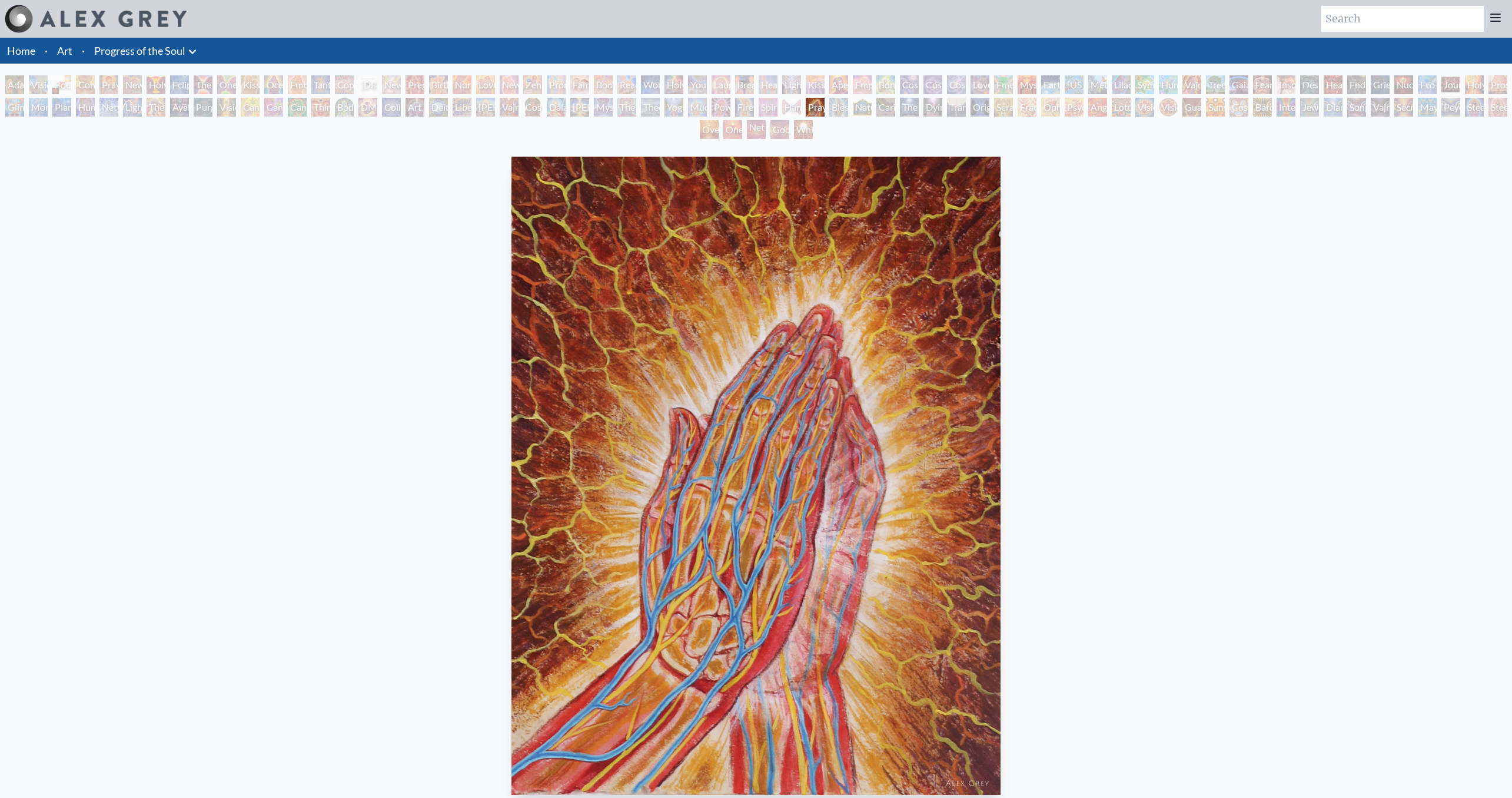
click at [707, 86] on div "Young & Old" at bounding box center [698, 85] width 19 height 19
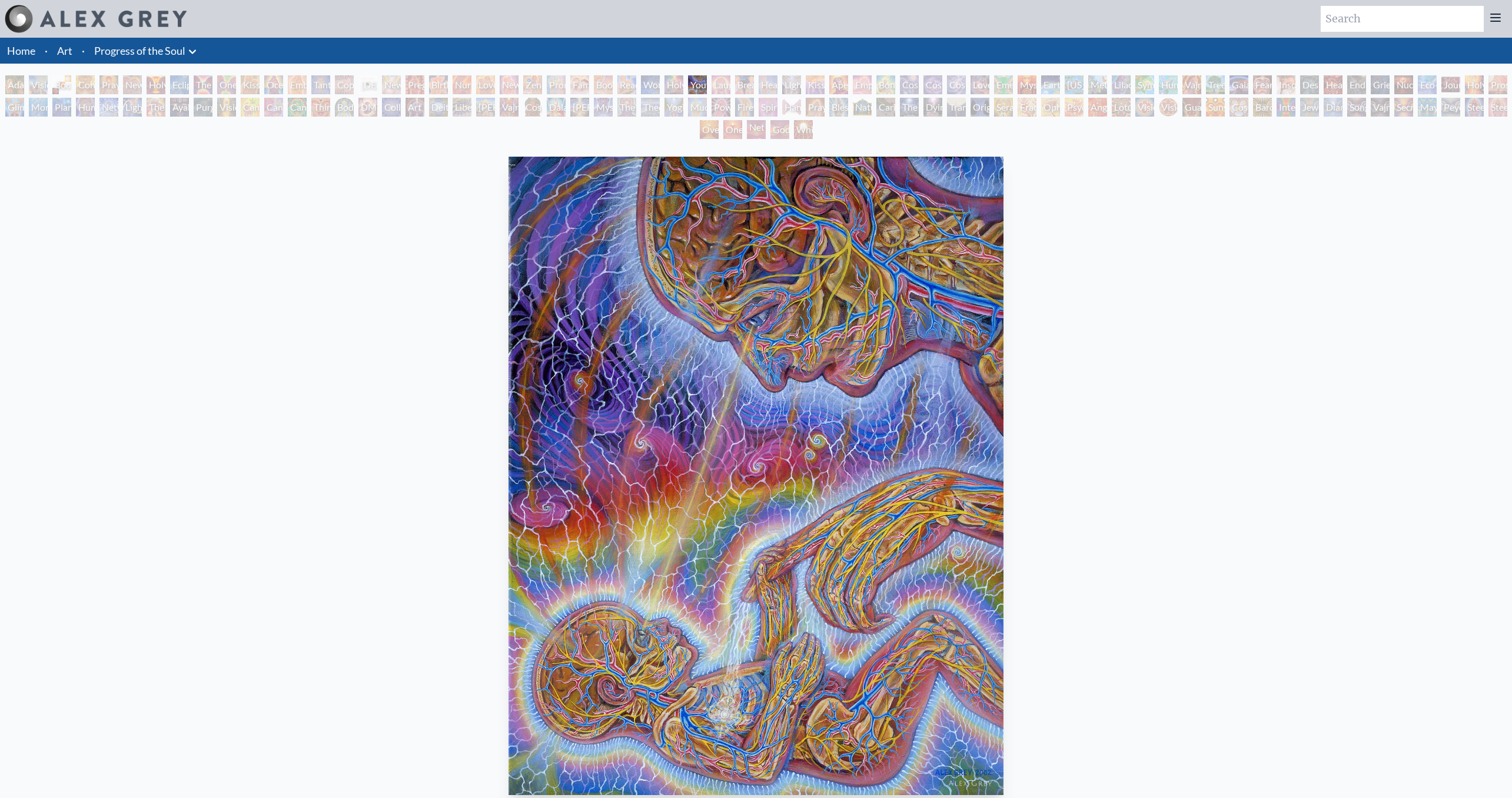
click at [1077, 82] on div "[US_STATE] Song" at bounding box center [1074, 85] width 19 height 19
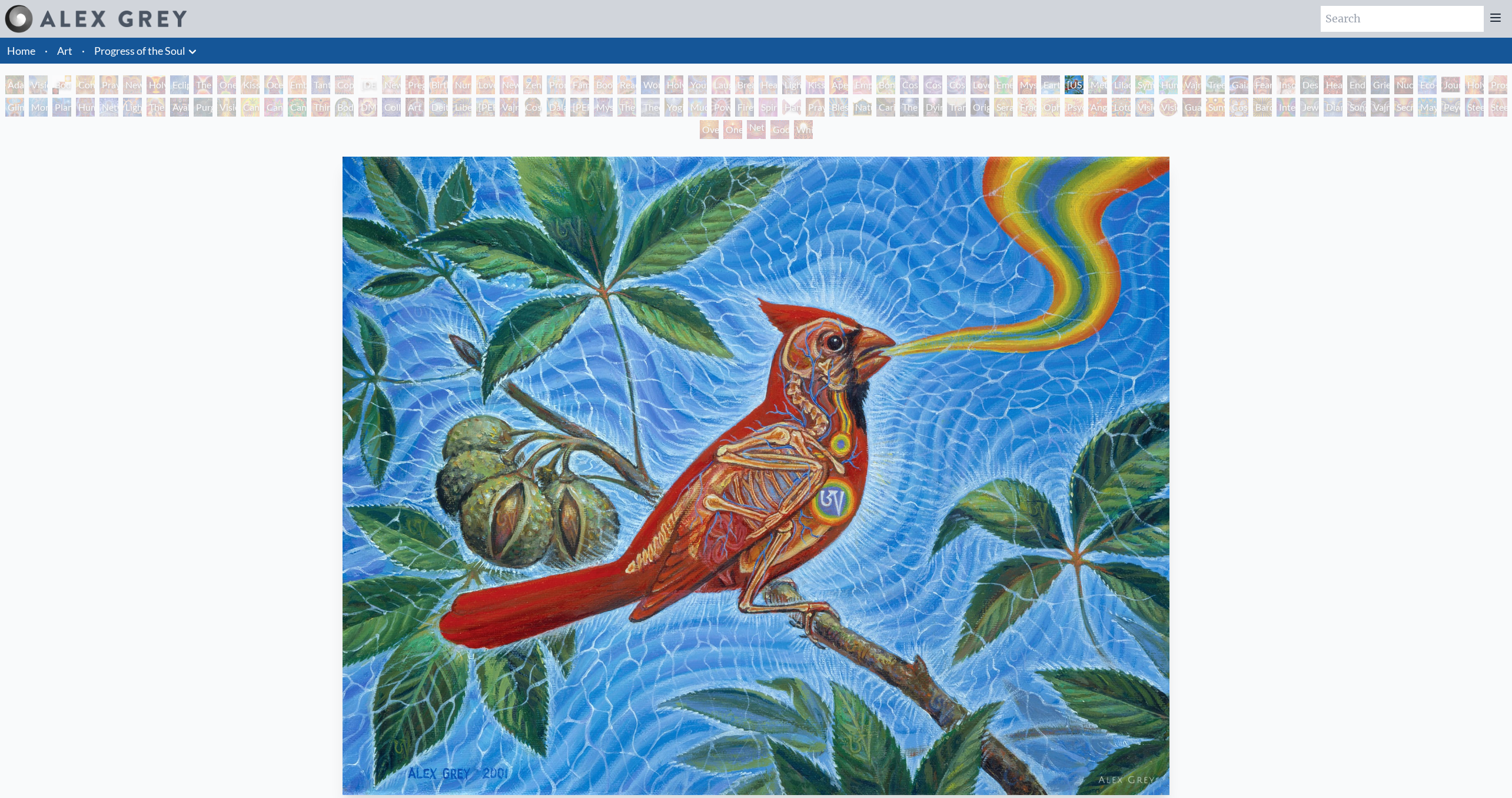
click at [1154, 81] on div "Symbiosis: Gall Wasp & Oak Tree" at bounding box center [1145, 85] width 19 height 19
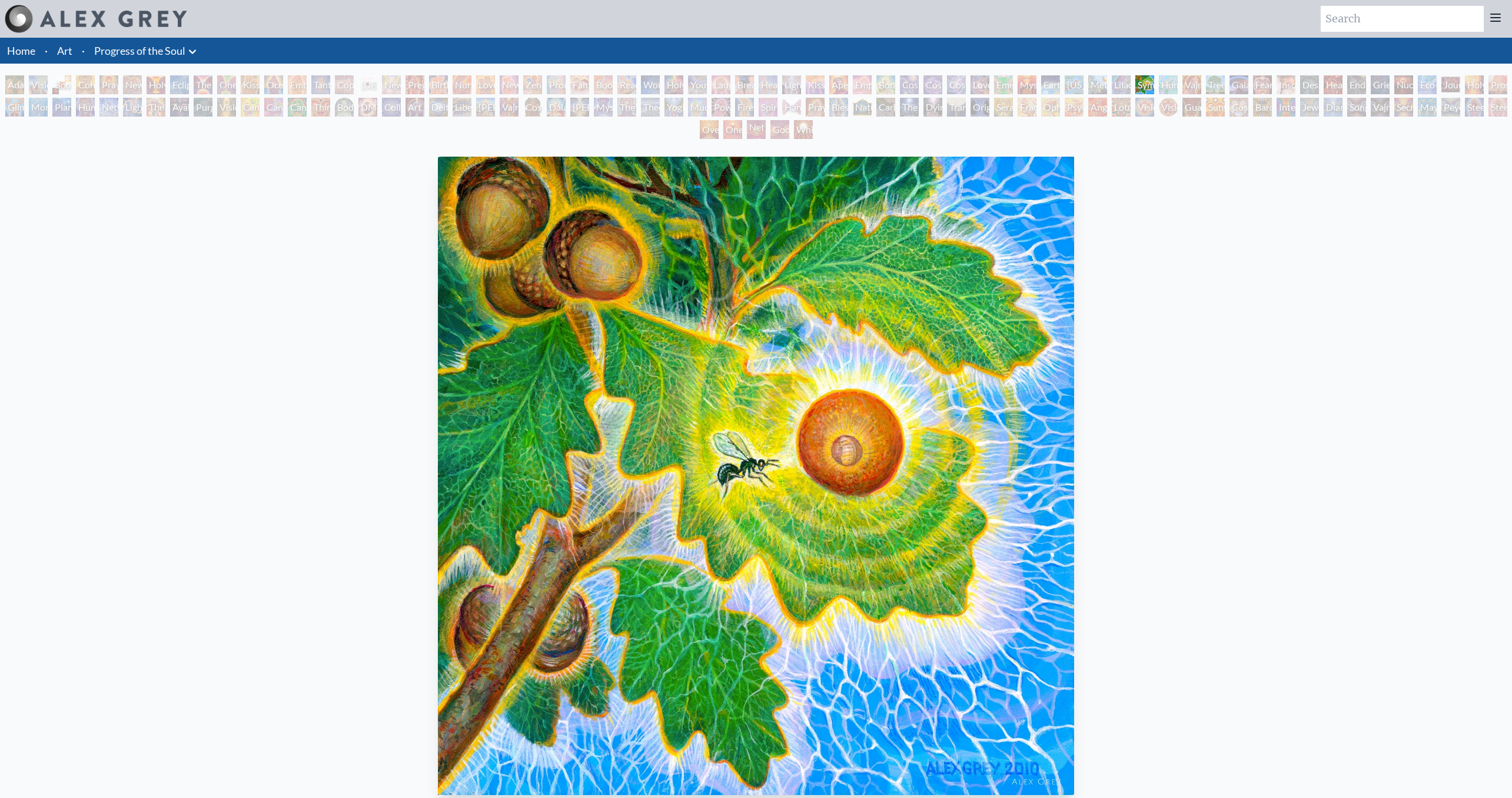
click at [1343, 85] on div "Headache" at bounding box center [1334, 85] width 19 height 19
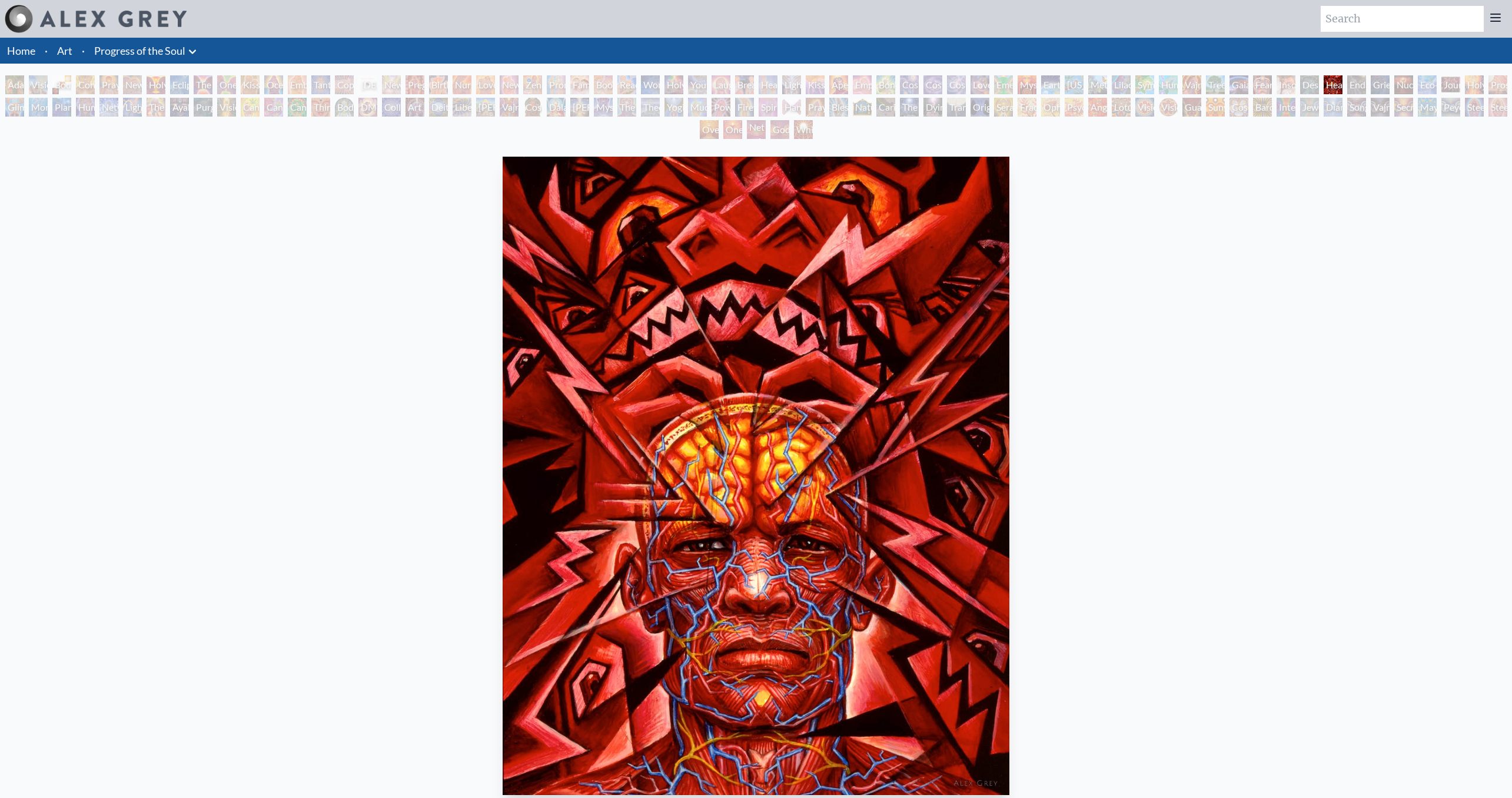
drag, startPoint x: 1436, startPoint y: 82, endPoint x: 1357, endPoint y: 89, distance: 79.3
click at [1413, 85] on div "Nuclear Crucifixion" at bounding box center [1404, 85] width 19 height 19
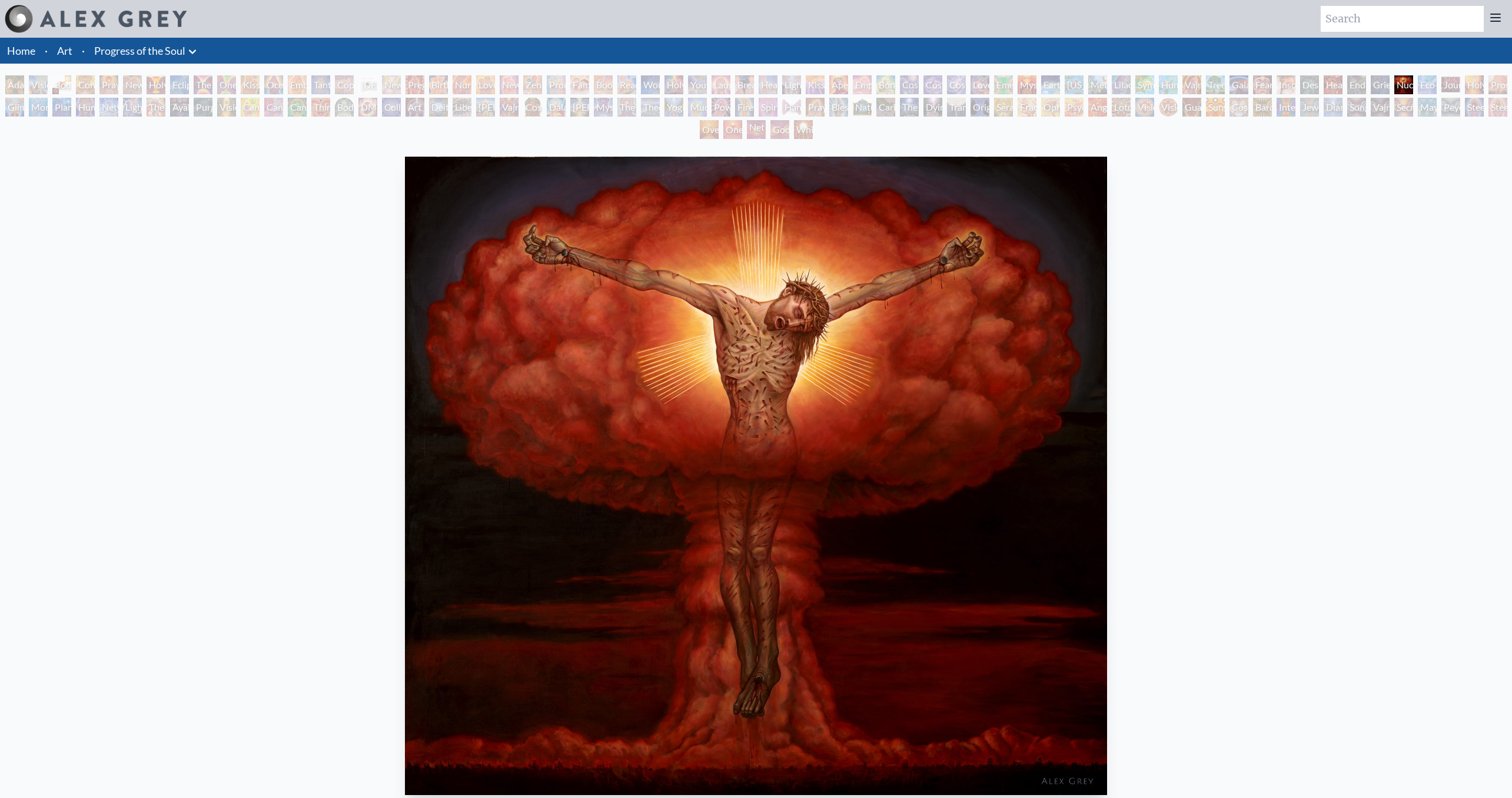
click at [884, 82] on div "Bond" at bounding box center [886, 85] width 19 height 19
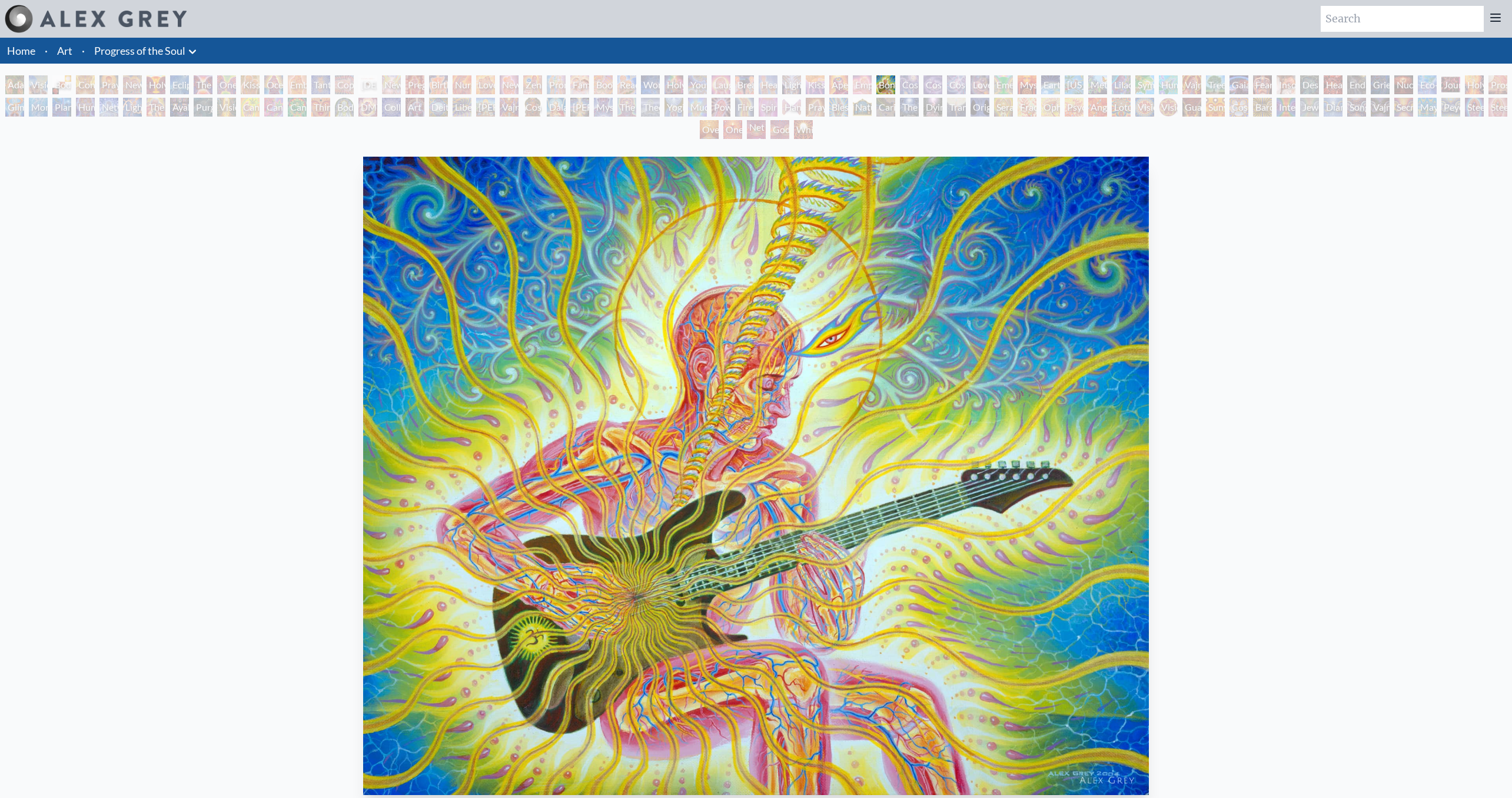
click at [801, 78] on div "Lightweaver" at bounding box center [792, 85] width 19 height 19
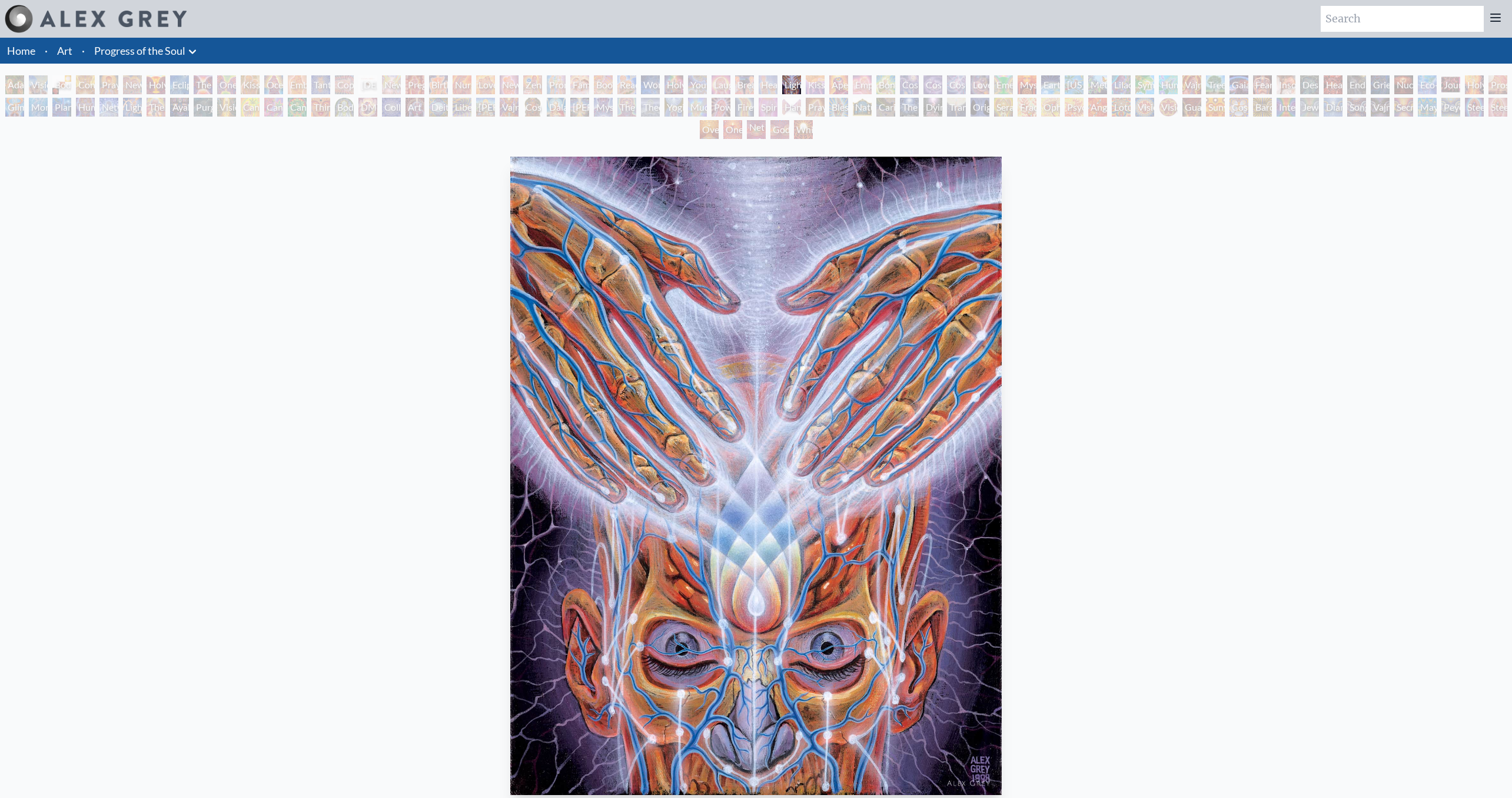
click at [778, 81] on div "[PERSON_NAME] & Eve Visionary Origin of Language Body, Mind, Spirit Contemplati…" at bounding box center [756, 108] width 1512 height 67
click at [796, 85] on div "Lightweaver" at bounding box center [792, 85] width 19 height 19
click at [772, 87] on div "Healing" at bounding box center [768, 85] width 19 height 19
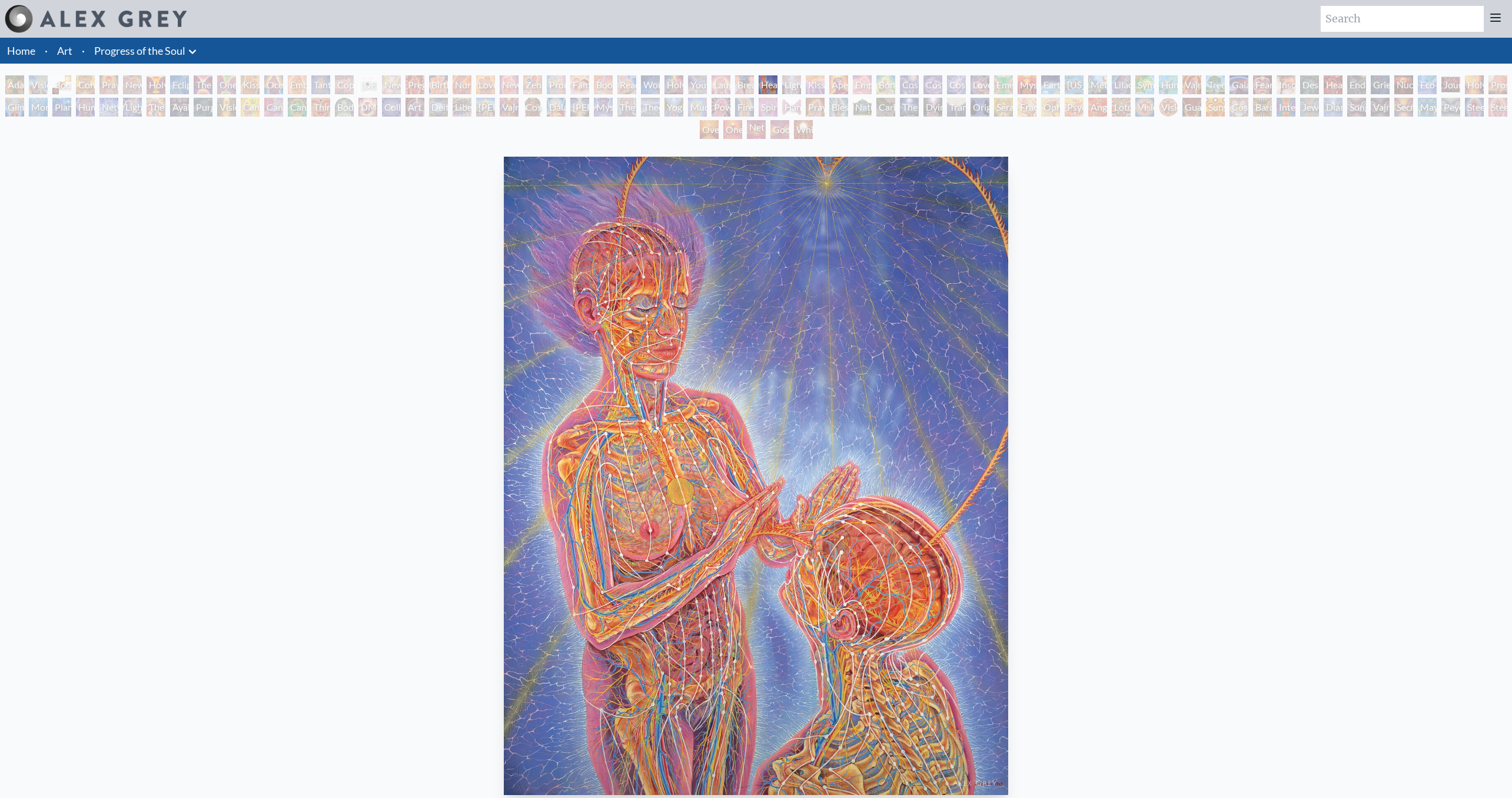
click at [730, 82] on div "Laughing Man" at bounding box center [721, 85] width 19 height 19
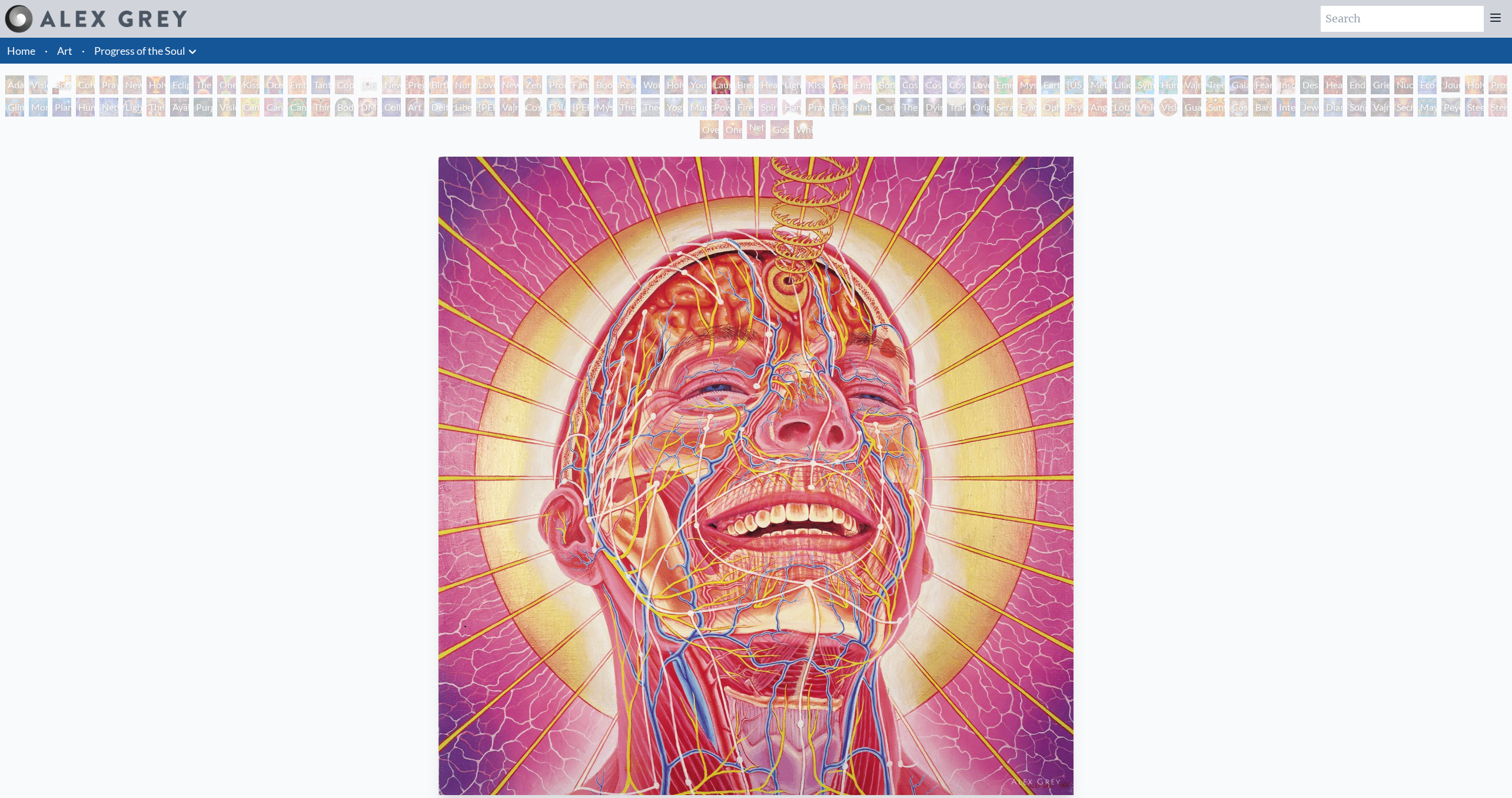
click at [707, 81] on div "Young & Old" at bounding box center [698, 85] width 19 height 19
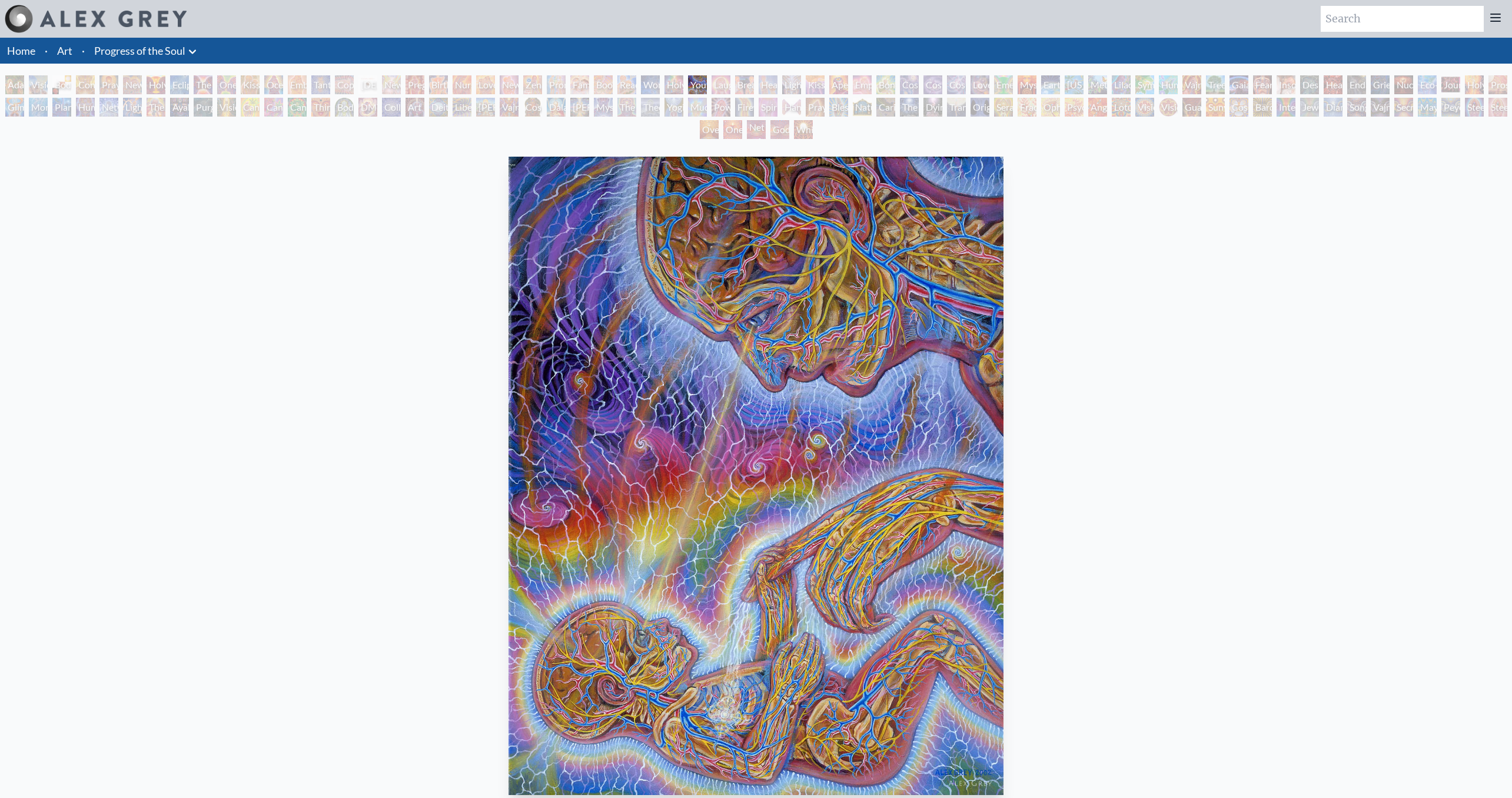
click at [680, 86] on div "Holy Family" at bounding box center [674, 85] width 19 height 19
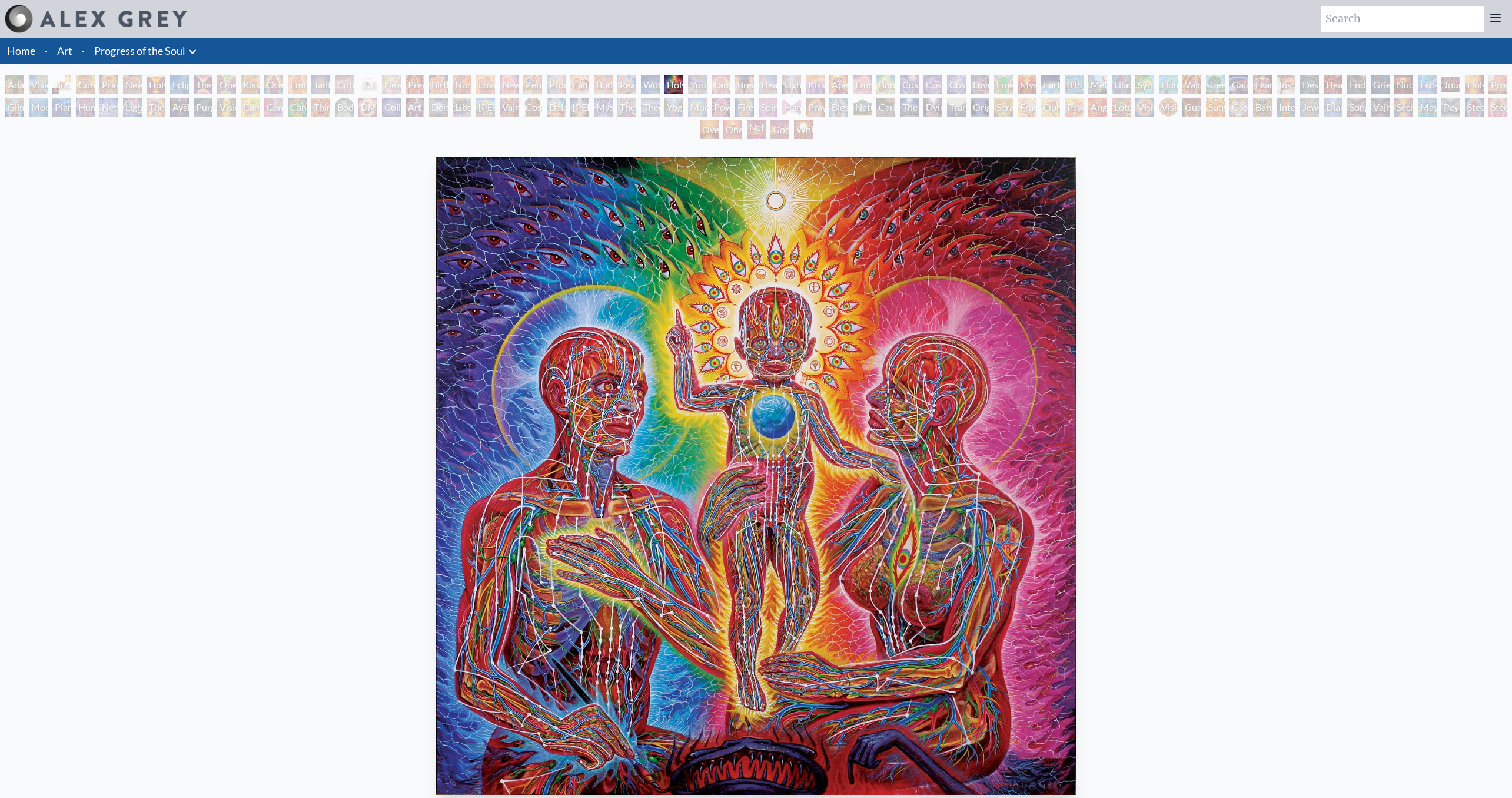
click at [672, 86] on div "Holy Family" at bounding box center [674, 85] width 19 height 19
click at [649, 83] on div "[PERSON_NAME] & Eve Visionary Origin of Language Body, Mind, Spirit Contemplati…" at bounding box center [756, 108] width 1512 height 67
click at [660, 88] on div "Wonder" at bounding box center [651, 85] width 19 height 19
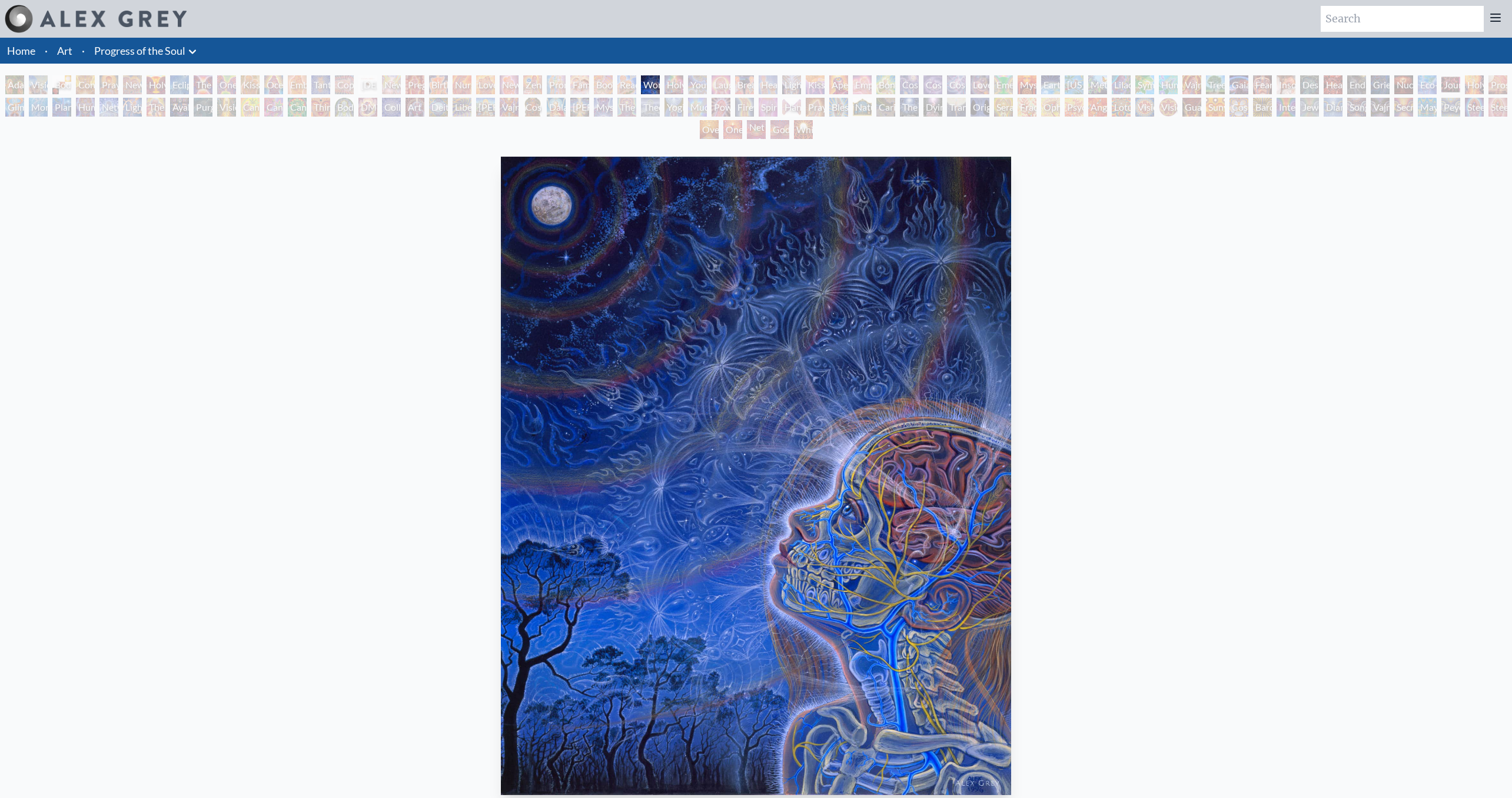
click at [637, 85] on div "Reading" at bounding box center [627, 85] width 19 height 19
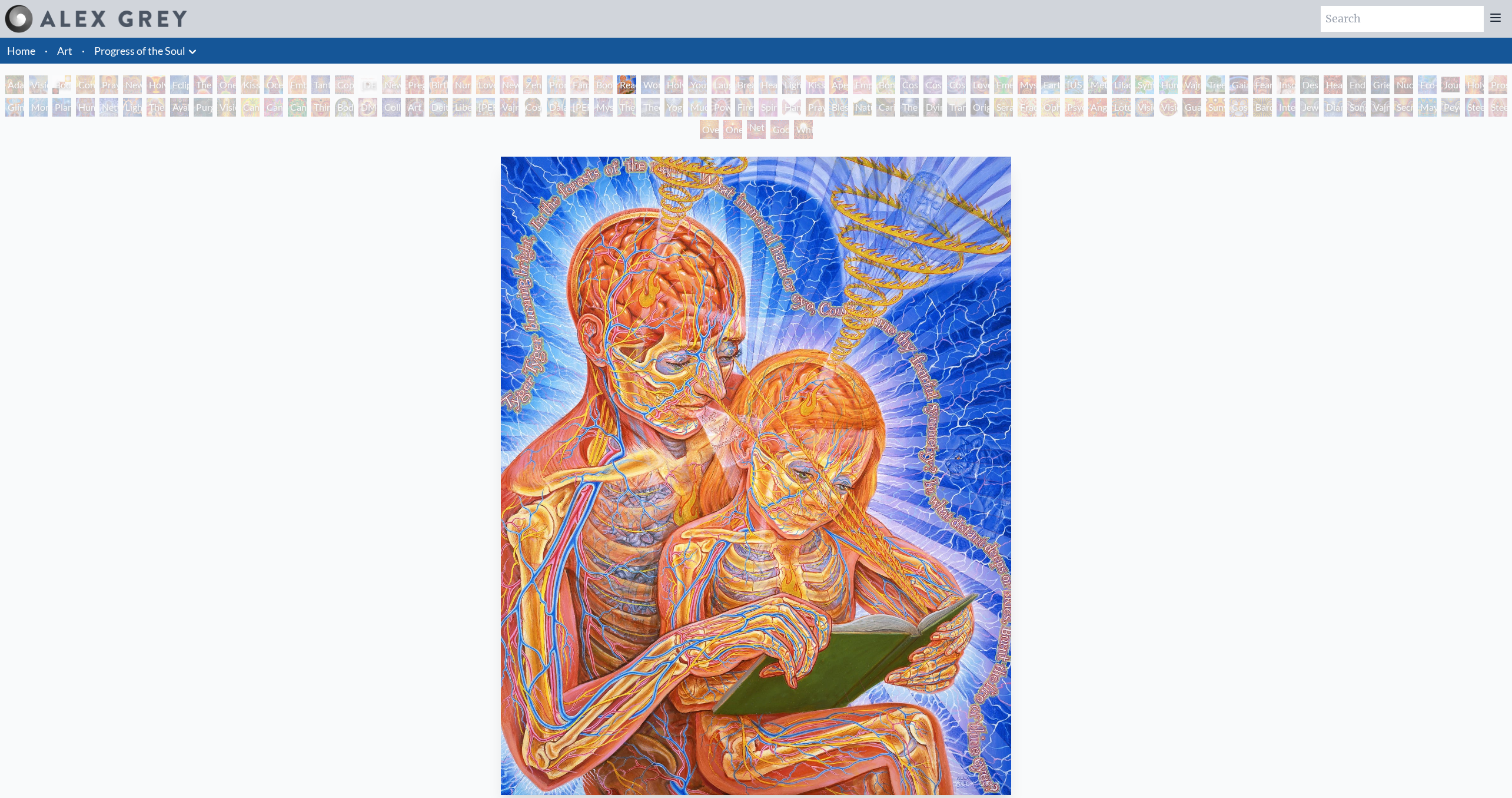
click at [606, 83] on div "Boo-boo" at bounding box center [603, 85] width 19 height 19
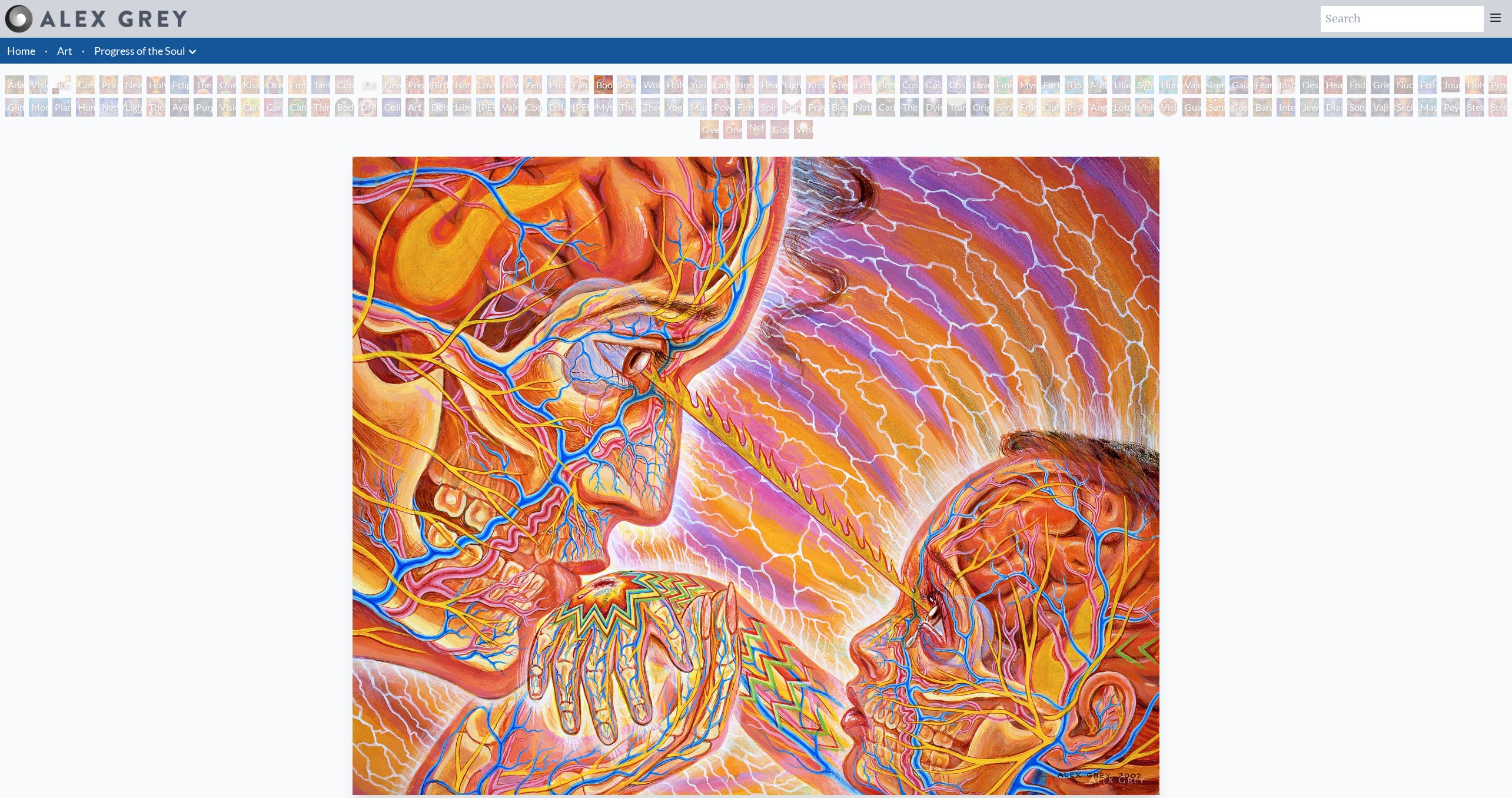
click at [587, 83] on div "Family" at bounding box center [580, 85] width 19 height 19
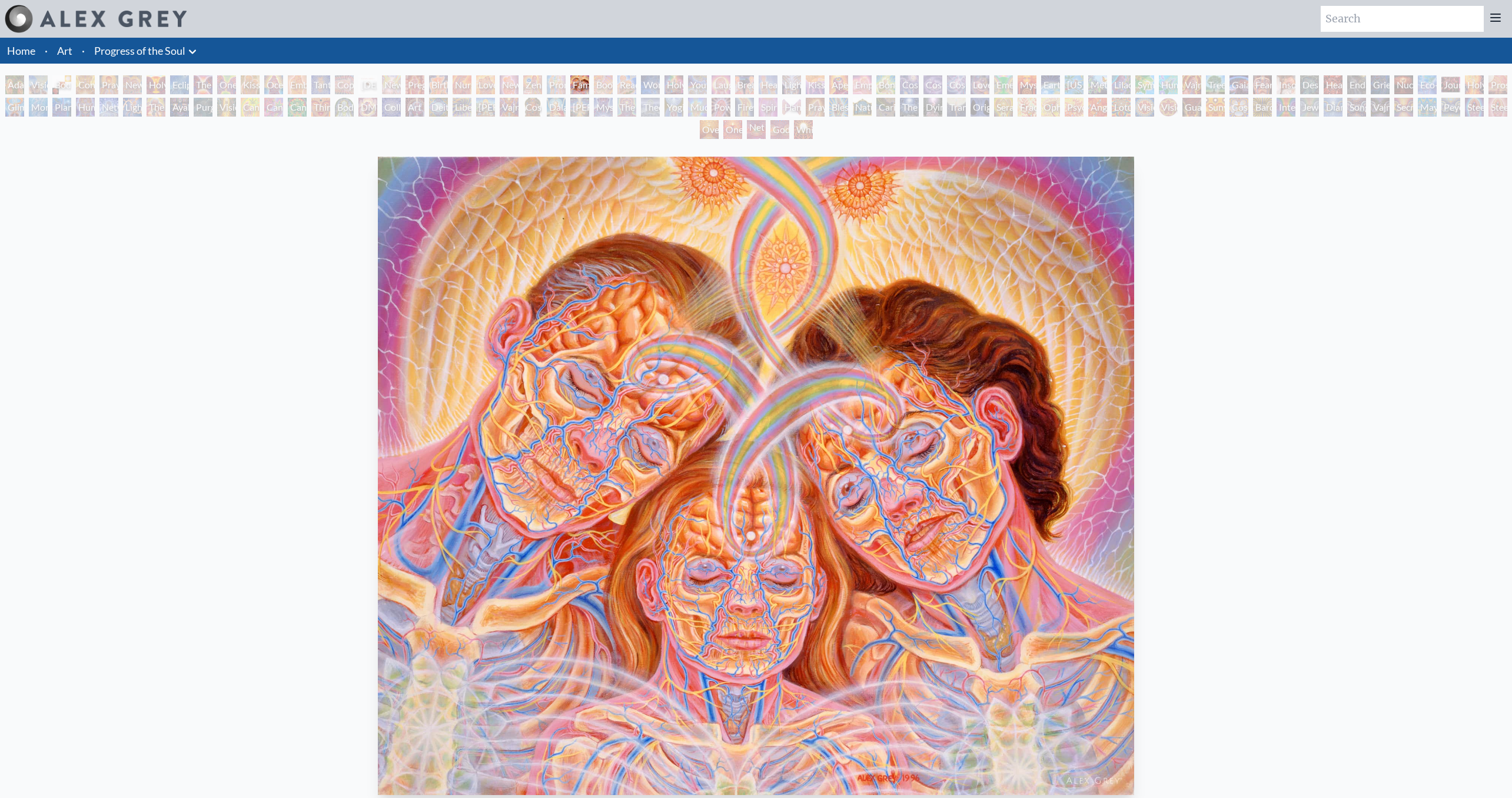
click at [536, 85] on div "Zena Lotus" at bounding box center [533, 85] width 19 height 19
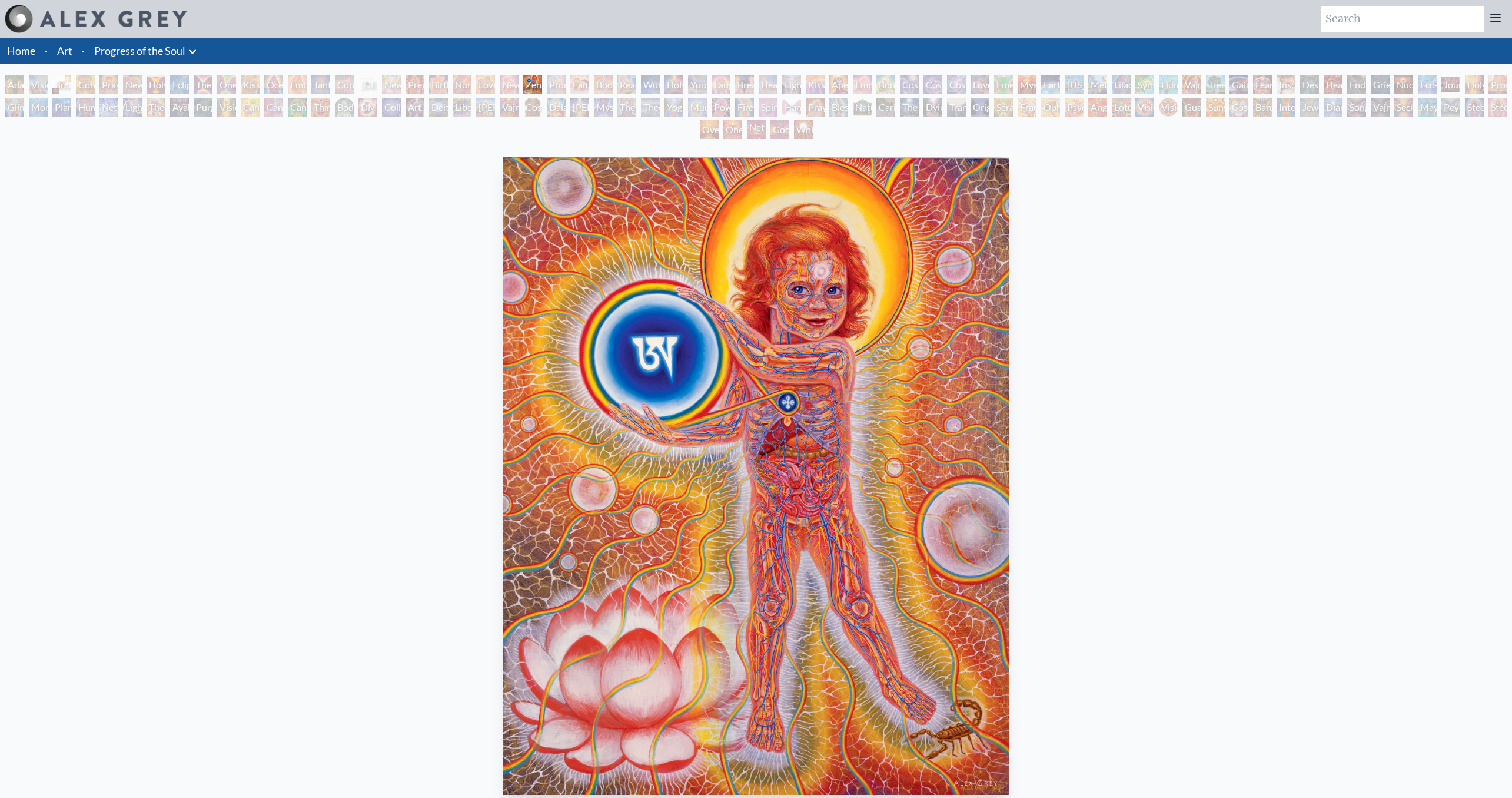
click at [498, 80] on div "[PERSON_NAME] & Eve Visionary Origin of Language Body, Mind, Spirit Contemplati…" at bounding box center [756, 108] width 1512 height 67
click at [502, 82] on div "New Family" at bounding box center [509, 85] width 19 height 19
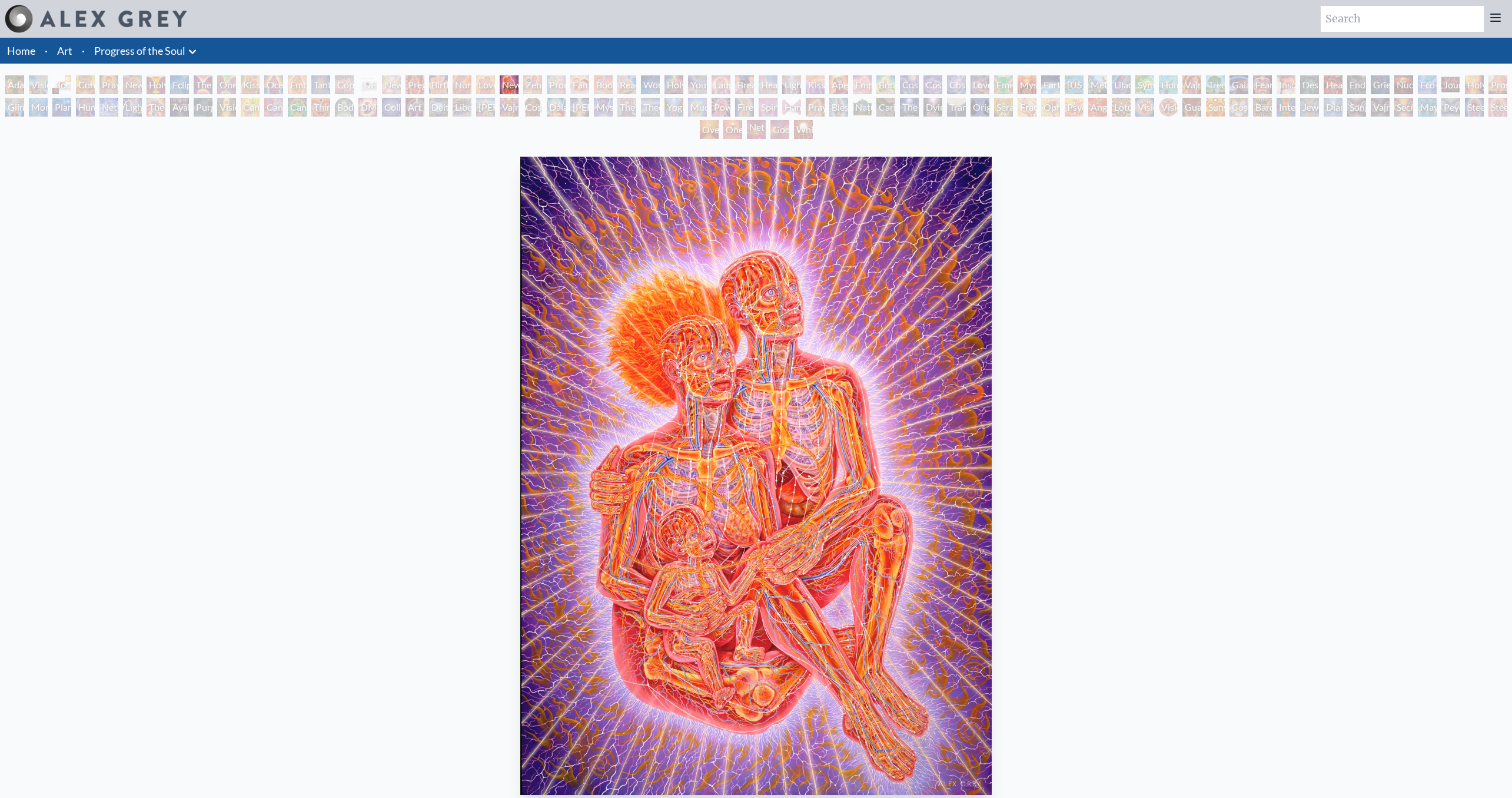
click at [491, 83] on div "Love Circuit" at bounding box center [486, 85] width 19 height 19
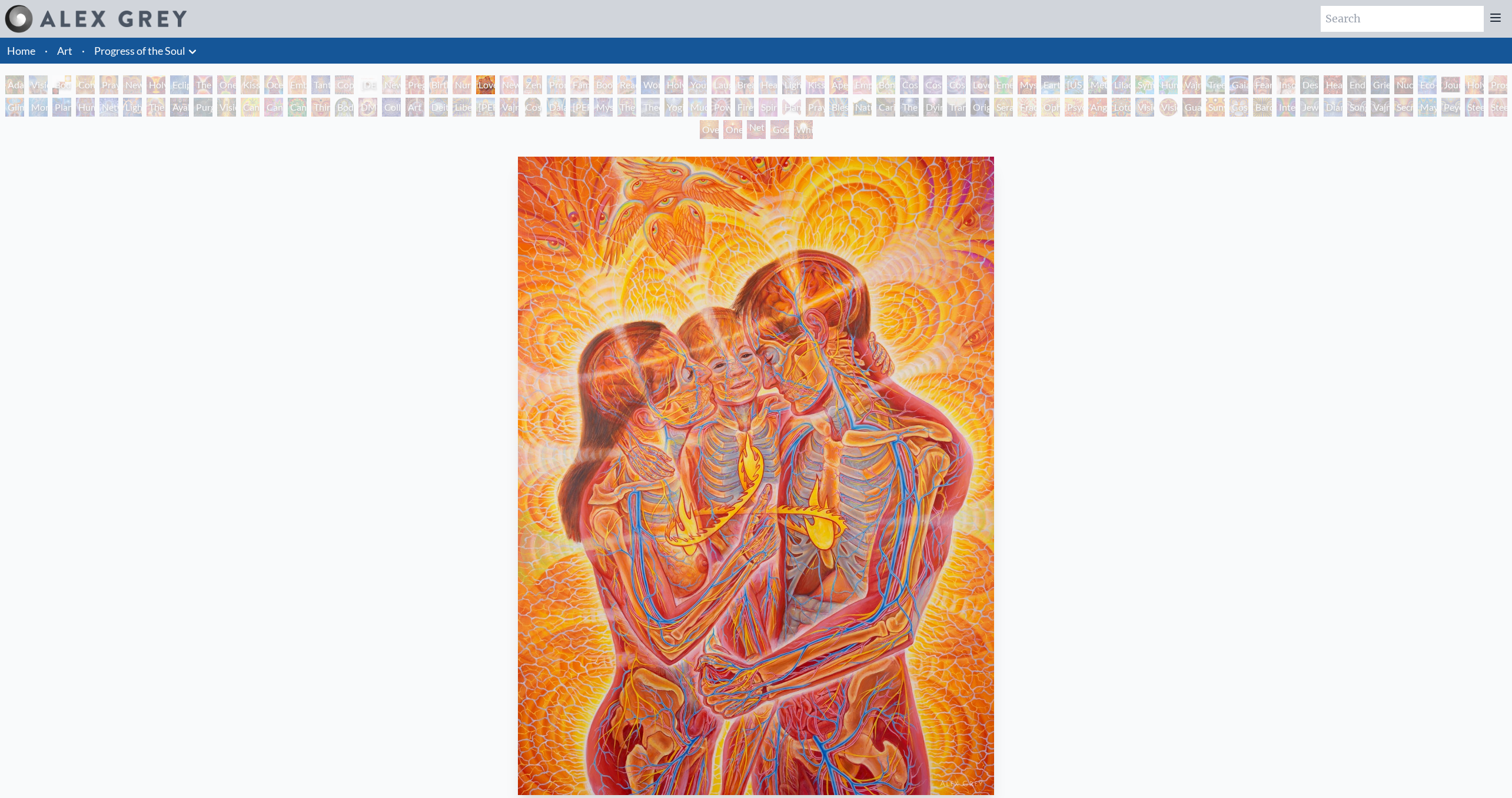
click at [467, 87] on div "Nursing" at bounding box center [462, 85] width 19 height 19
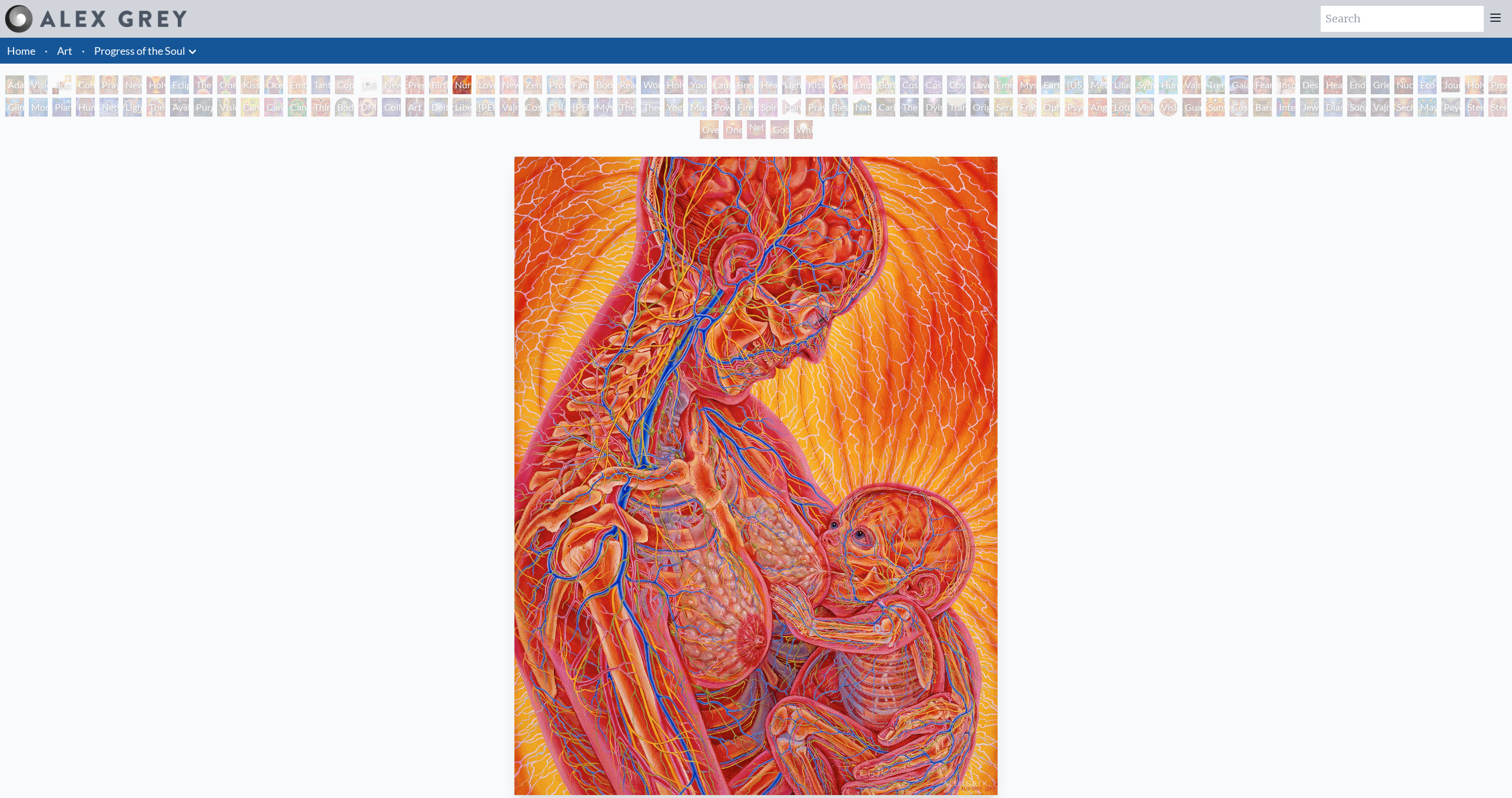
click at [438, 88] on div "Birth" at bounding box center [438, 85] width 19 height 19
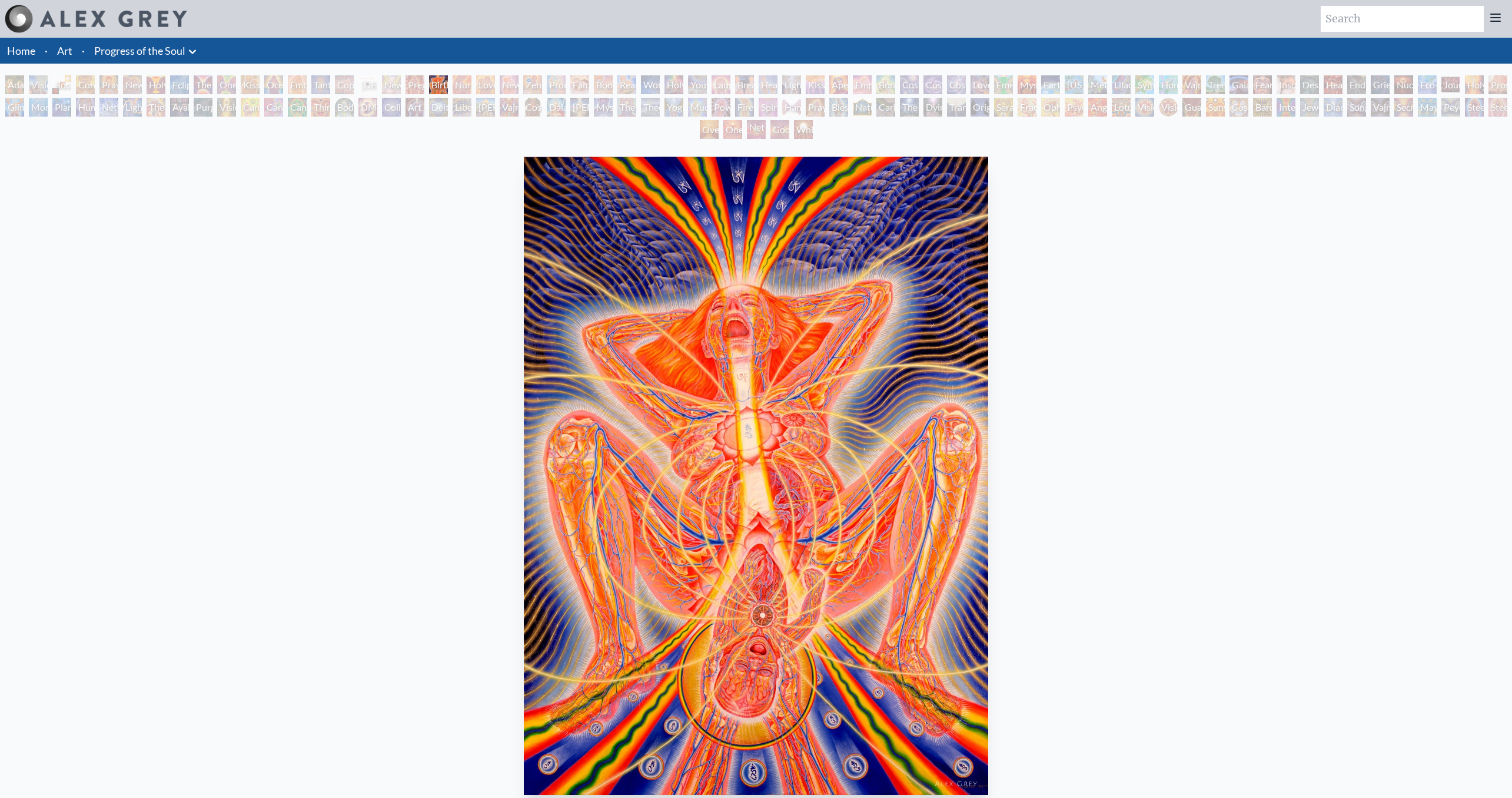
click at [421, 87] on div "Pregnancy" at bounding box center [415, 85] width 19 height 19
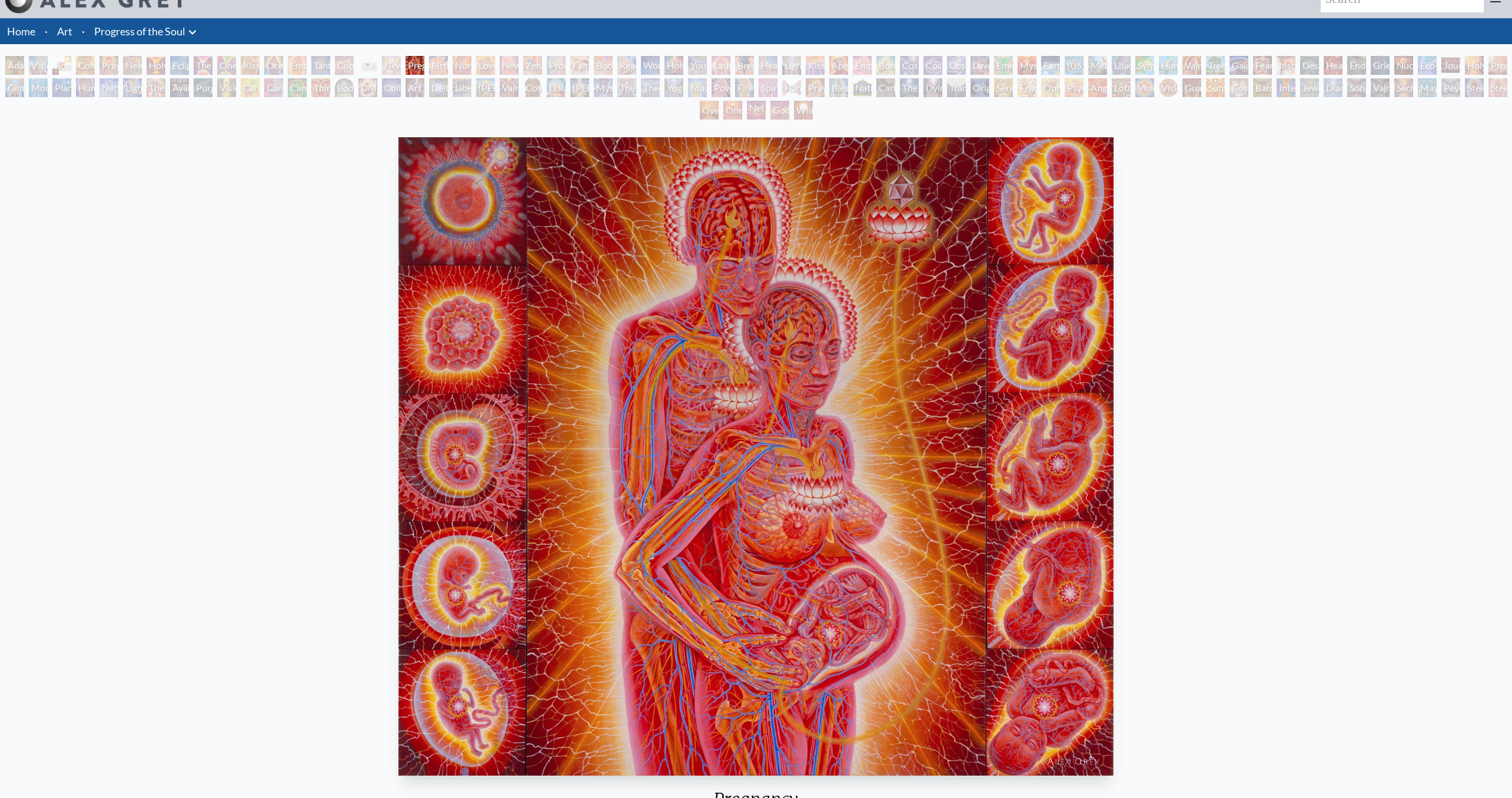
scroll to position [22, 0]
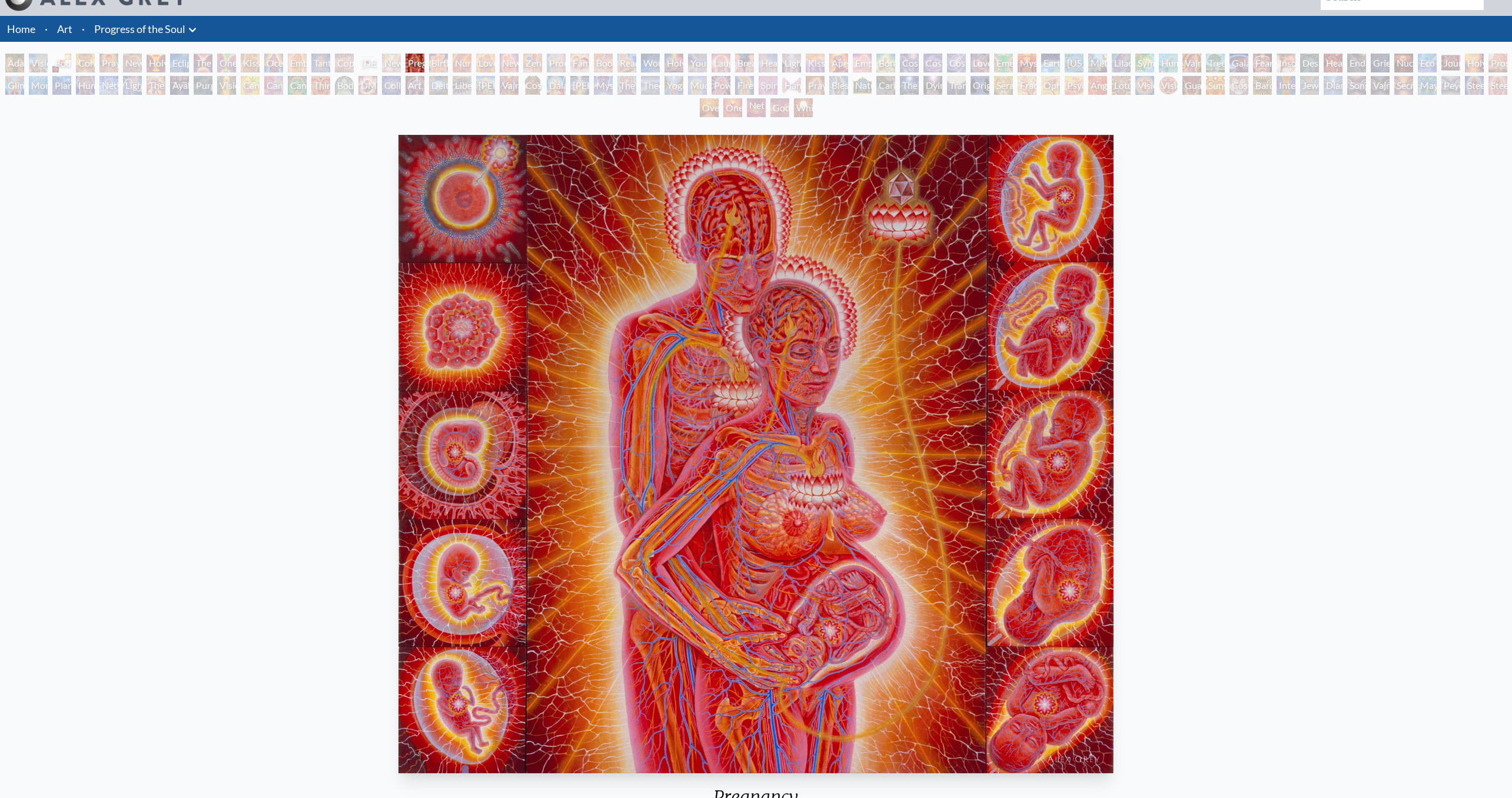
click at [377, 83] on div "DMT - The Spirit Molecule" at bounding box center [368, 85] width 19 height 19
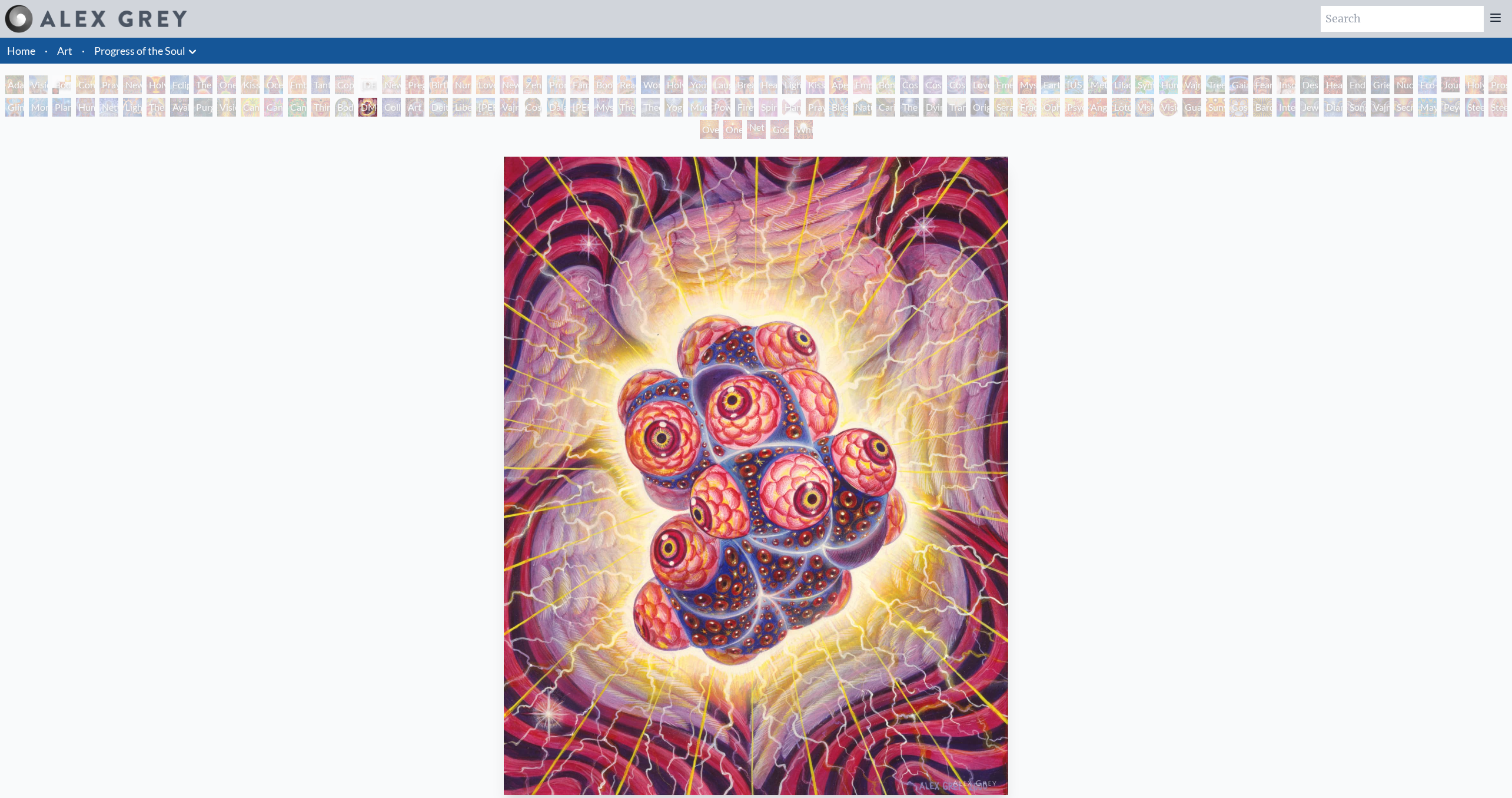
click at [283, 111] on div "Cannabis Sutra" at bounding box center [274, 107] width 19 height 19
